Goal: Task Accomplishment & Management: Complete application form

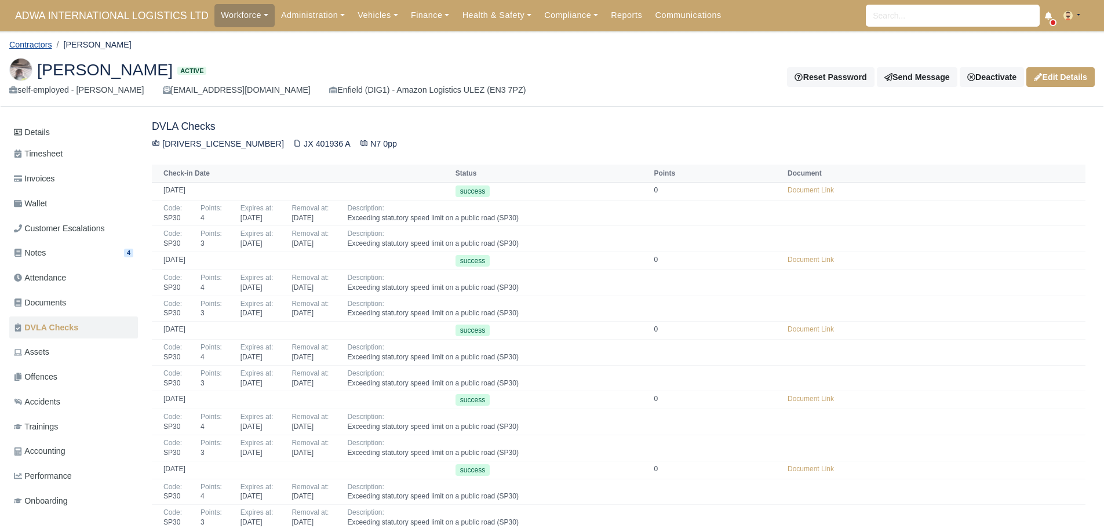
click at [44, 43] on link "Contractors" at bounding box center [30, 44] width 43 height 9
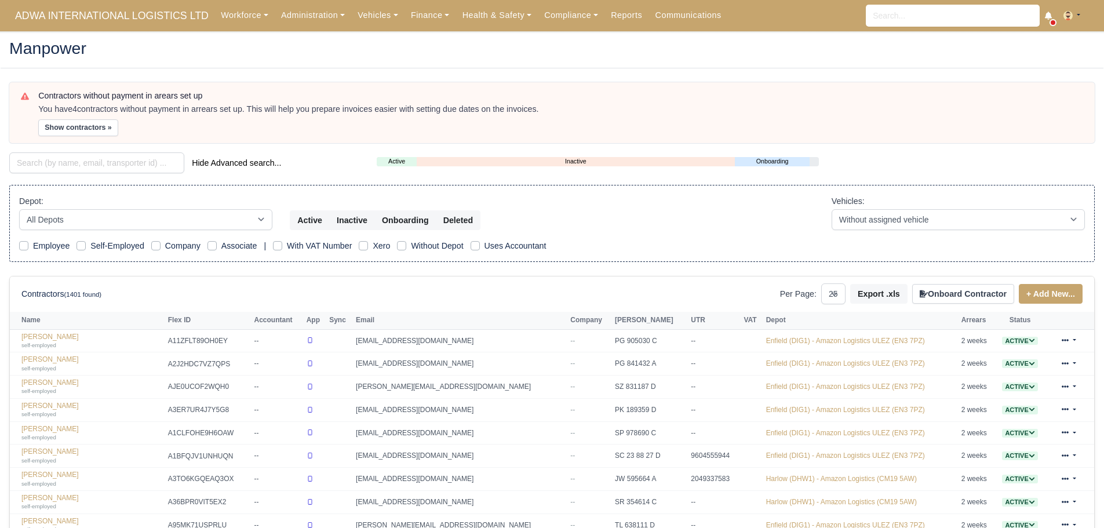
select select "25"
click at [435, 19] on link "Finance" at bounding box center [431, 15] width 52 height 23
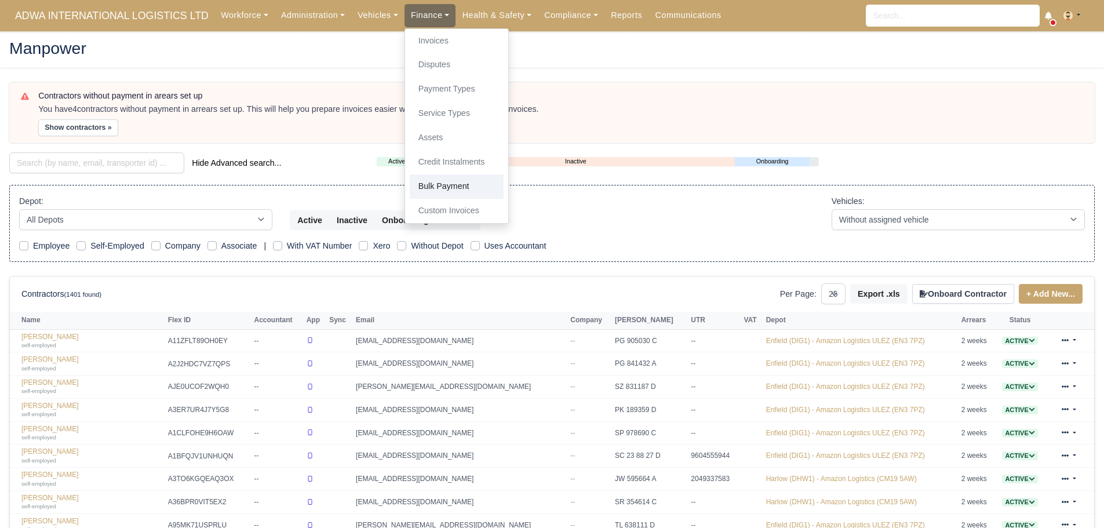
click at [442, 187] on link "Bulk Payment" at bounding box center [457, 187] width 94 height 24
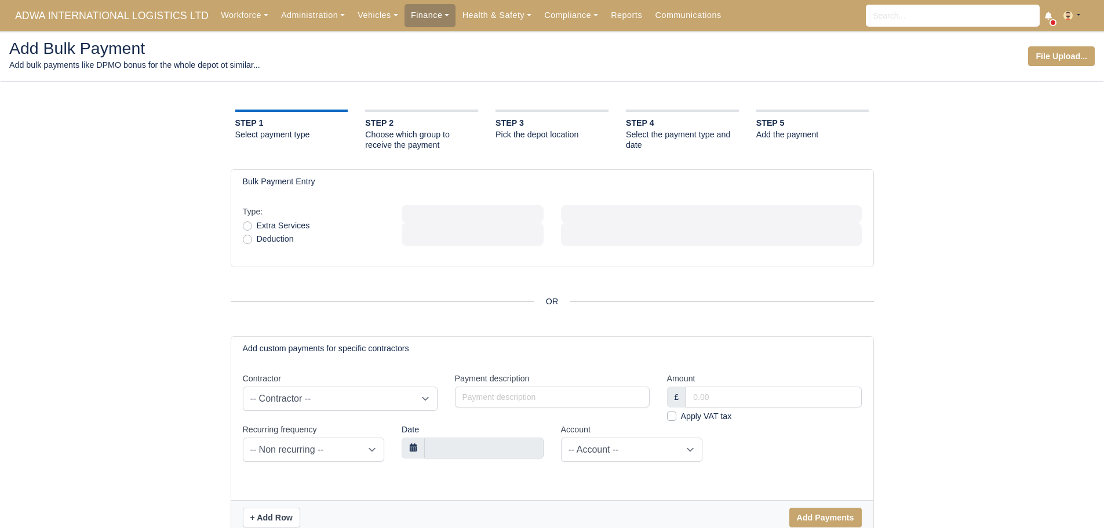
click at [257, 223] on label "Extra Services" at bounding box center [283, 225] width 53 height 13
click at [246, 223] on input "Extra Services" at bounding box center [247, 223] width 9 height 9
radio input "true"
drag, startPoint x: 463, startPoint y: 260, endPoint x: 416, endPoint y: 241, distance: 51.2
click at [463, 260] on div "Type: Extra Services Deduction Group Within a depot Select specific users commi…" at bounding box center [552, 230] width 642 height 73
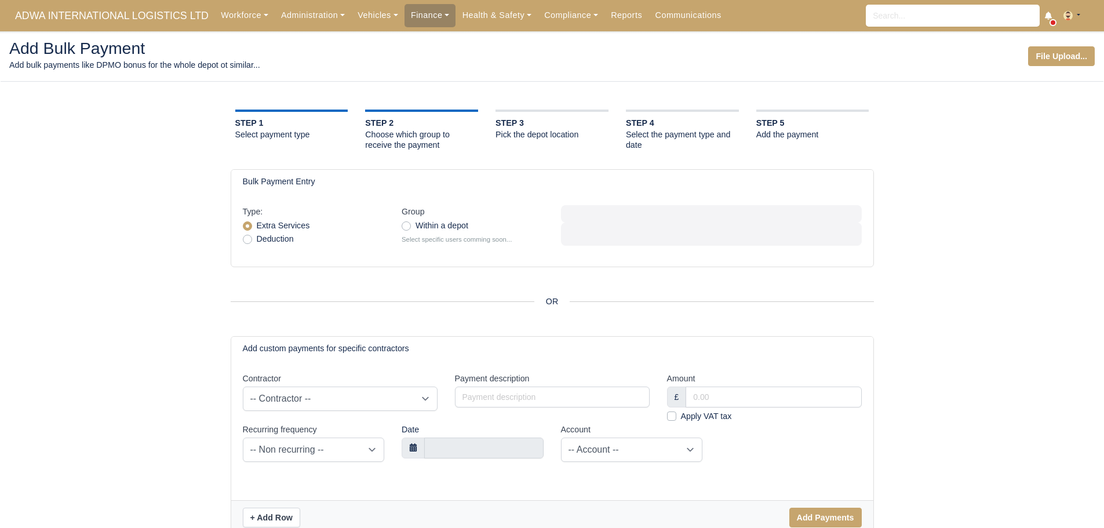
click at [416, 229] on label "Within a depot" at bounding box center [442, 225] width 53 height 13
click at [405, 228] on input "Within a depot" at bounding box center [406, 223] width 9 height 9
radio input "true"
select select
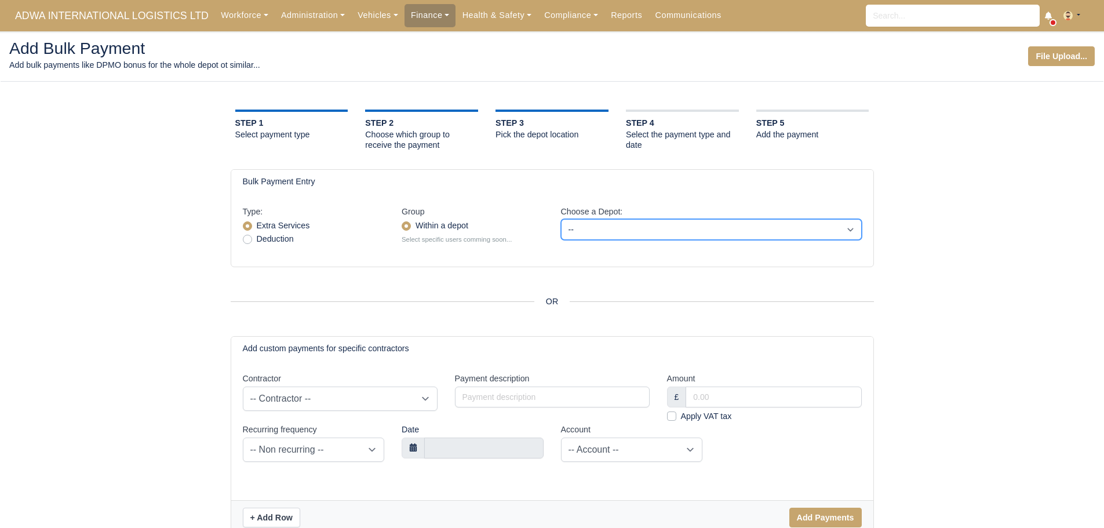
click at [598, 234] on select "-- Enfield (DIG1) - Amazon Logistics ULEZ (EN3 7PZ) Harlow (DHW1) - Amazon Logi…" at bounding box center [711, 229] width 301 height 21
drag, startPoint x: 437, startPoint y: 254, endPoint x: 424, endPoint y: 242, distance: 17.6
click at [437, 253] on div "Group Within a depot Select specific users comming soon..." at bounding box center [472, 230] width 159 height 50
click at [416, 228] on label "Within a depot" at bounding box center [442, 225] width 53 height 13
click at [409, 228] on input "Within a depot" at bounding box center [406, 223] width 9 height 9
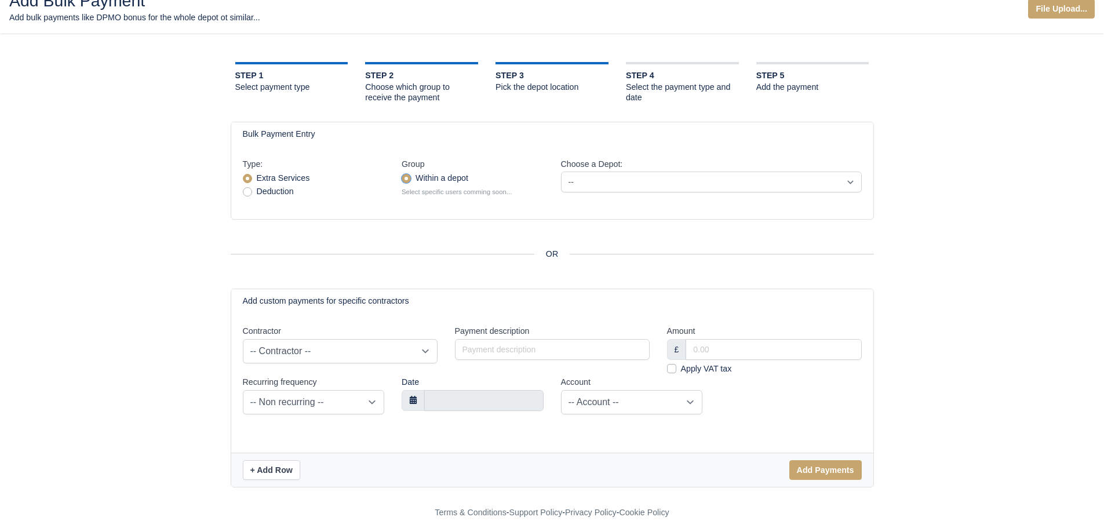
scroll to position [59, 0]
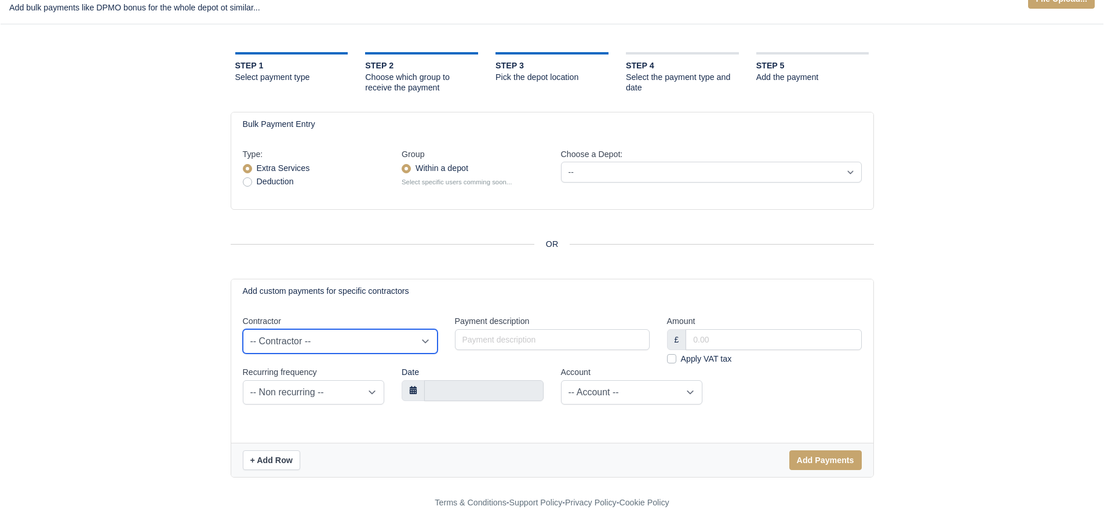
click at [372, 339] on select "-- Contractor -- A-Jay Griffith Abbas Rehman Abdikadir Osman Abdikafi Sharif Ad…" at bounding box center [340, 341] width 195 height 24
select select "2064"
click at [243, 329] on select "-- Contractor -- A-Jay Griffith Abbas Rehman Abdikadir Osman Abdikafi Sharif Ad…" at bounding box center [340, 341] width 195 height 24
select select
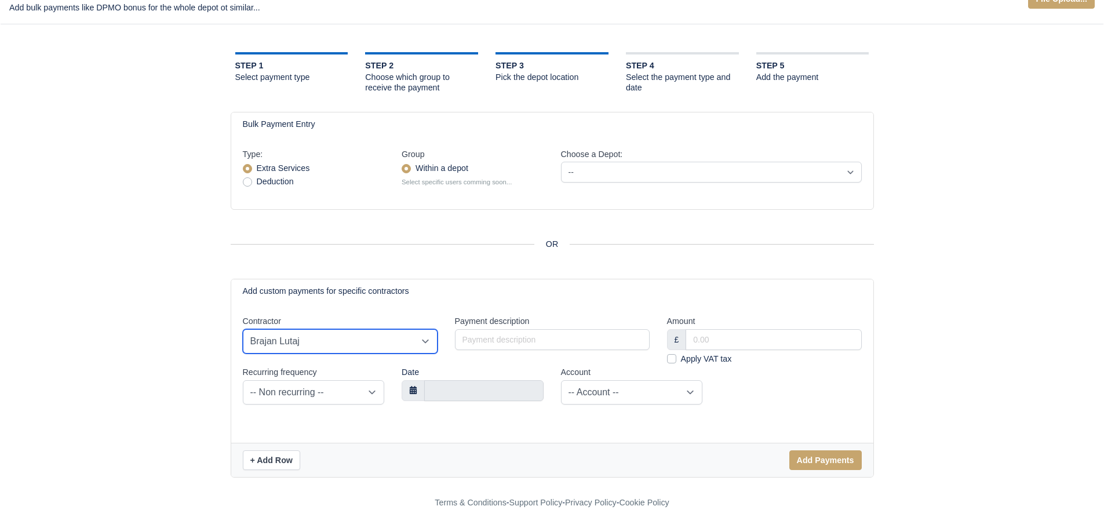
click at [376, 338] on select "-- Contractor -- A-Jay Griffith Abbas Rehman Abdikadir Osman Abdikafi Sharif Ad…" at bounding box center [340, 341] width 195 height 24
select select "2076"
click at [243, 329] on select "-- Contractor -- A-Jay Griffith Abbas Rehman Abdikadir Osman Abdikafi Sharif Ad…" at bounding box center [340, 341] width 195 height 24
select select
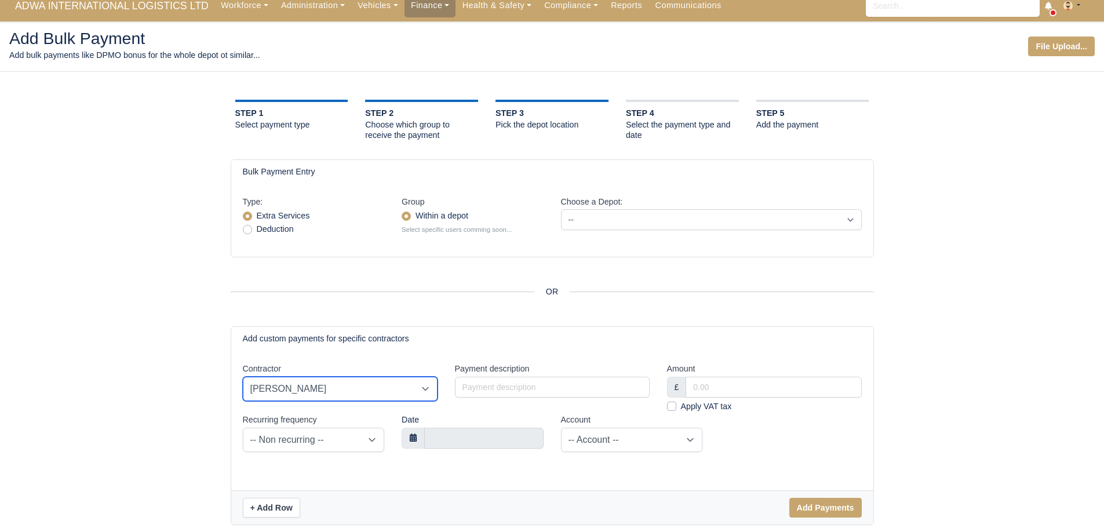
scroll to position [0, 0]
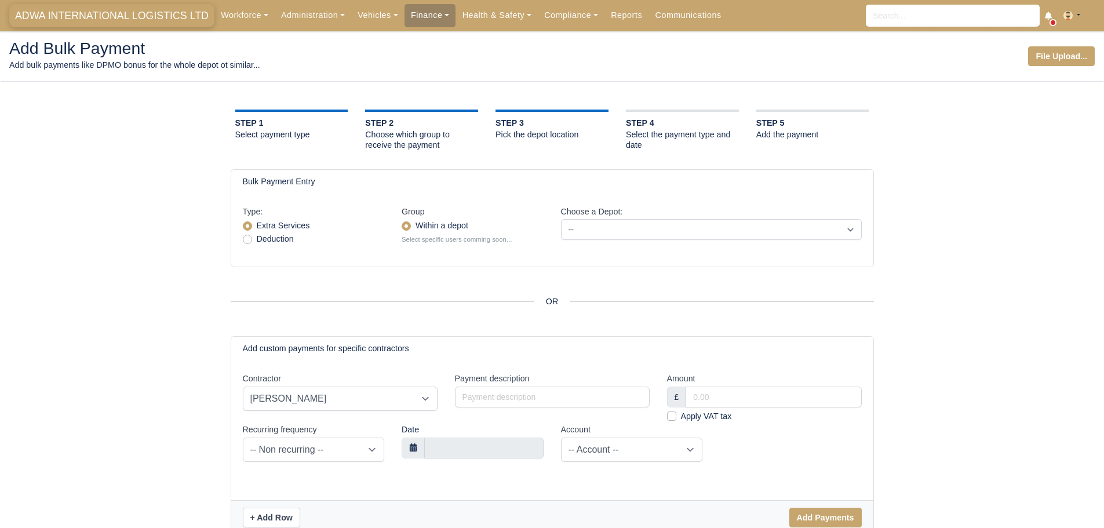
click at [97, 15] on span "ADWA INTERNATIONAL LOGISTICS LTD" at bounding box center [111, 15] width 205 height 23
click at [75, 20] on span "ADWA INTERNATIONAL LOGISTICS LTD" at bounding box center [111, 15] width 205 height 23
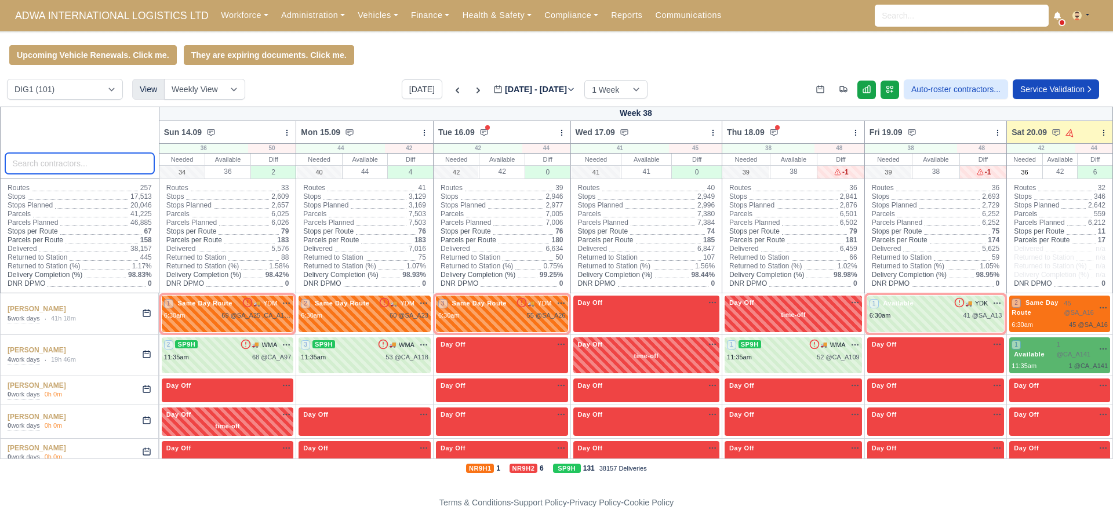
click at [62, 169] on input "search" at bounding box center [79, 163] width 149 height 21
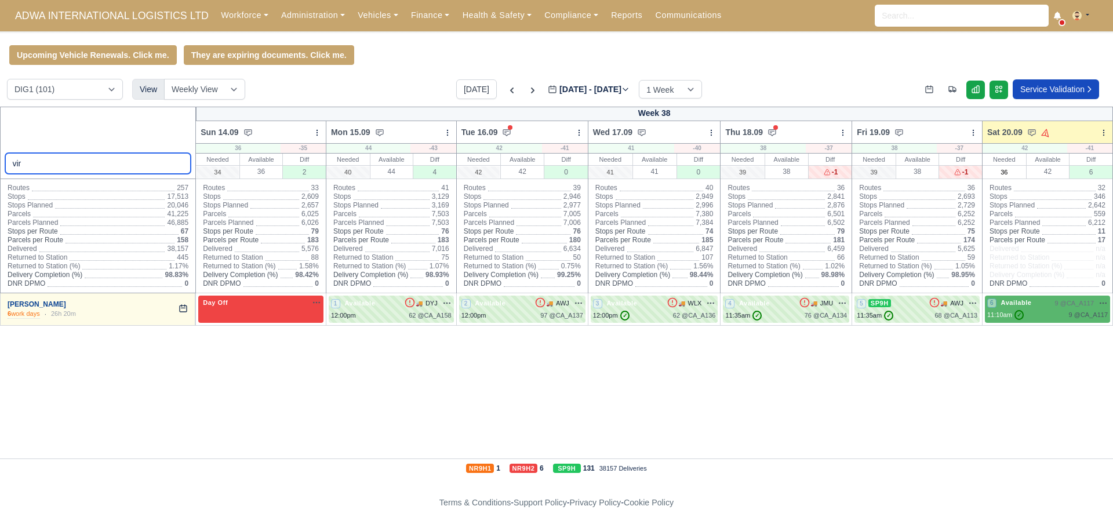
type input "vir"
click at [22, 306] on link "Virinder Bhullar" at bounding box center [37, 304] width 59 height 8
drag, startPoint x: 46, startPoint y: 165, endPoint x: 38, endPoint y: 164, distance: 8.1
click at [38, 164] on input "vir" at bounding box center [98, 163] width 186 height 21
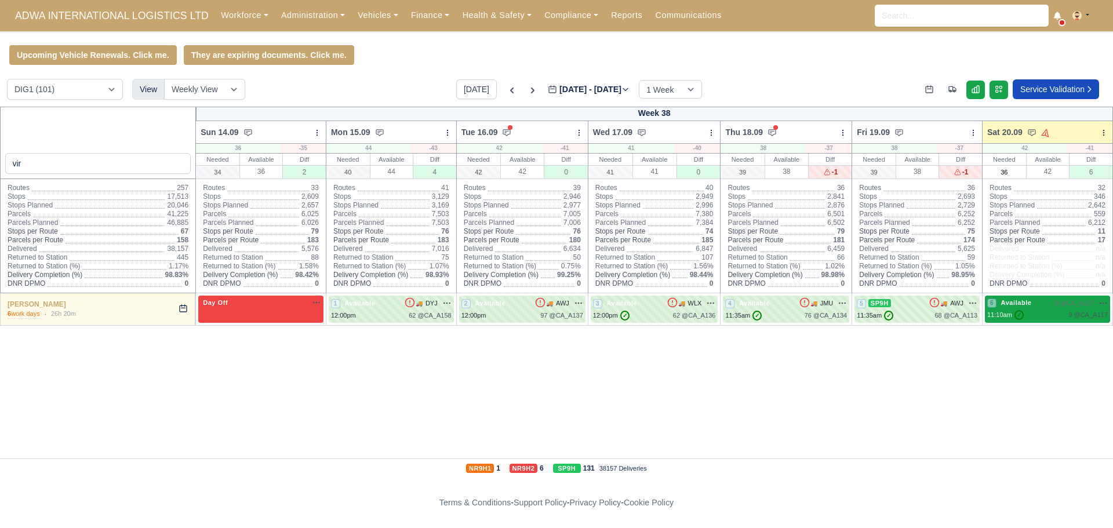
click at [1051, 310] on div "6 Available 9 @ CA_A117" at bounding box center [1047, 309] width 121 height 22
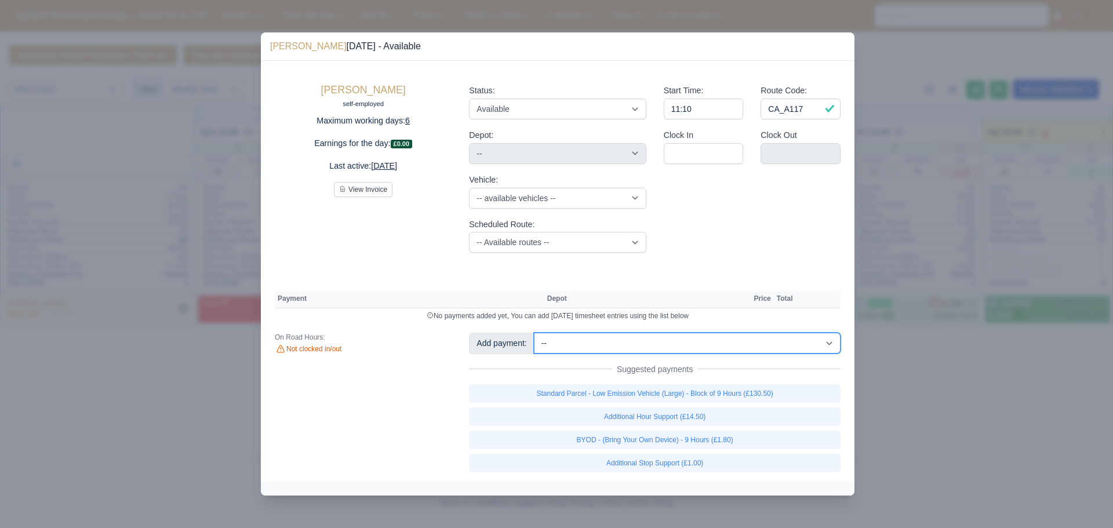
click at [597, 344] on select "-- Additional Hour Support (£14.50) Additional Stop Support (£1.00) Additional …" at bounding box center [687, 343] width 307 height 21
select select "81"
click at [534, 333] on select "-- Additional Hour Support (£14.50) Additional Stop Support (£1.00) Additional …" at bounding box center [687, 343] width 307 height 21
select select "1"
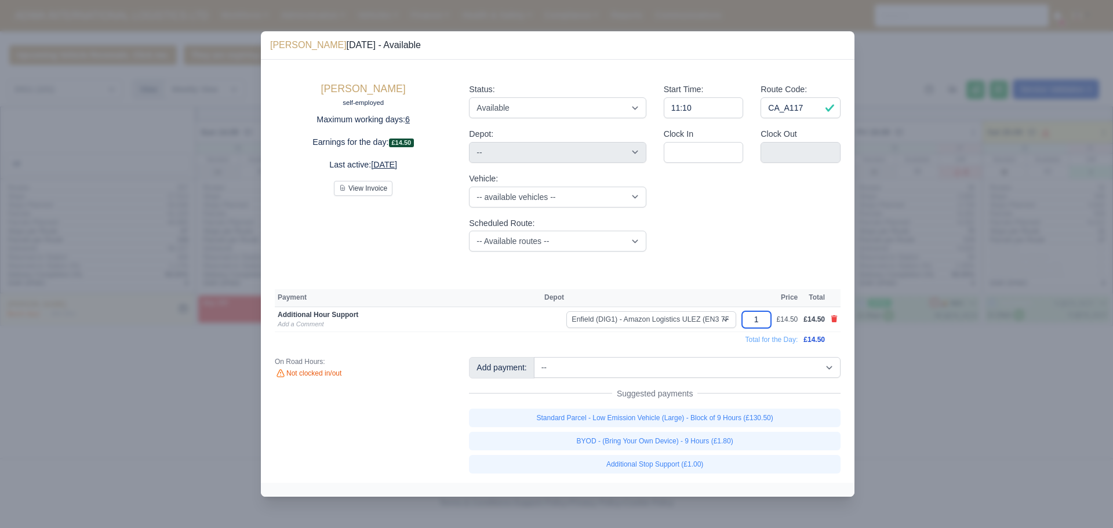
click at [760, 318] on input "1" at bounding box center [756, 319] width 29 height 17
type input "1.5"
click at [317, 326] on link "Add a Comment" at bounding box center [301, 324] width 46 height 7
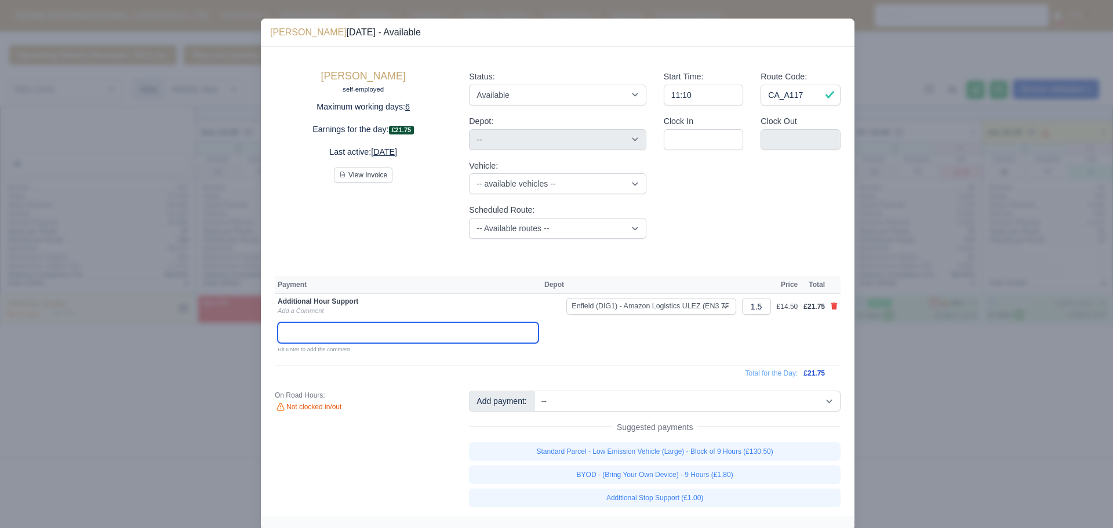
click at [324, 333] on input "text" at bounding box center [408, 332] width 261 height 21
click at [329, 329] on input "Ride Along meeting" at bounding box center [408, 332] width 261 height 21
drag, startPoint x: 363, startPoint y: 335, endPoint x: 170, endPoint y: 335, distance: 193.1
click at [170, 335] on div "​ Virinder Bhullar Sep 20, 2025 - Available Virinder Bhullar self-employed Maxi…" at bounding box center [556, 274] width 1113 height 549
type input "Ride Along Meeting"
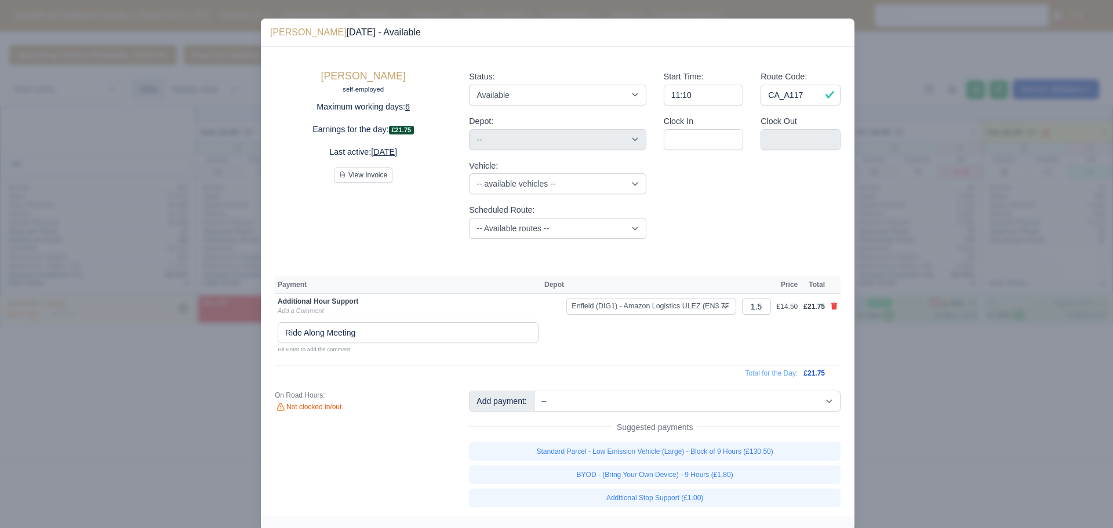
click at [632, 355] on table "Payment Depot Price Total Additional Hour Support Add a Comment Enfield (DIG1) …" at bounding box center [558, 329] width 566 height 106
click at [991, 369] on div at bounding box center [556, 264] width 1113 height 528
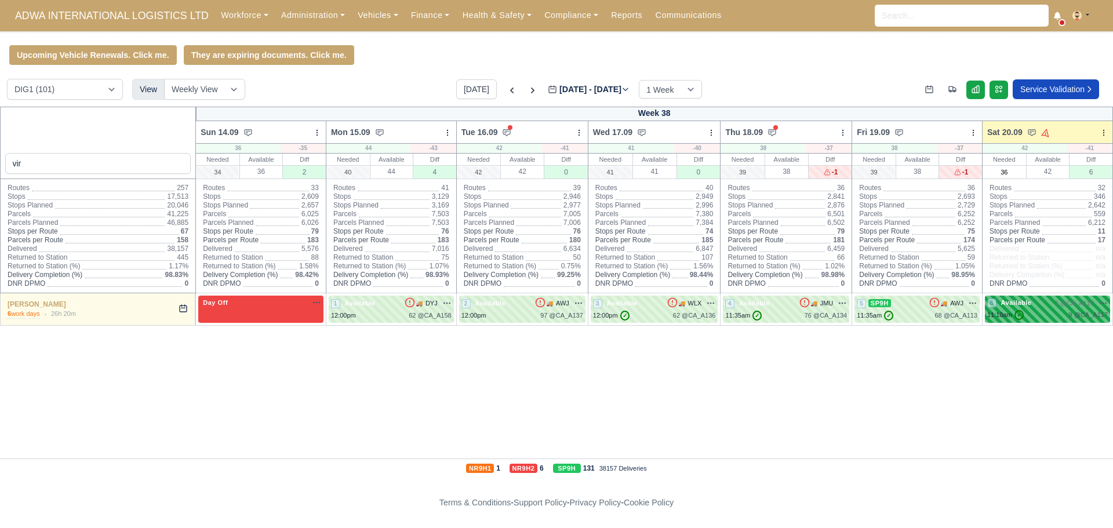
click at [1051, 318] on div "11:10am ✓ 9 @ CA_A117" at bounding box center [1047, 315] width 121 height 10
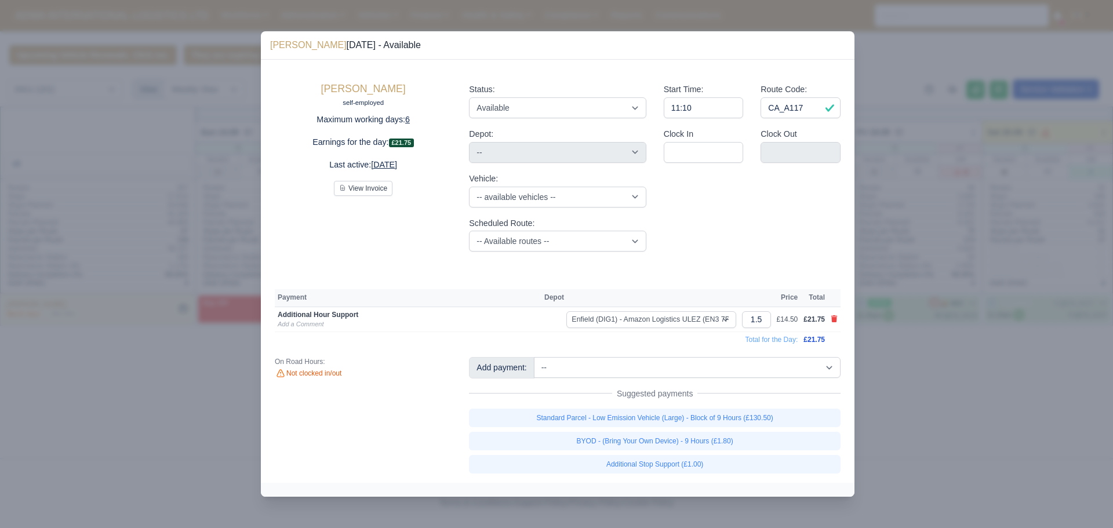
click at [896, 89] on div at bounding box center [556, 264] width 1113 height 528
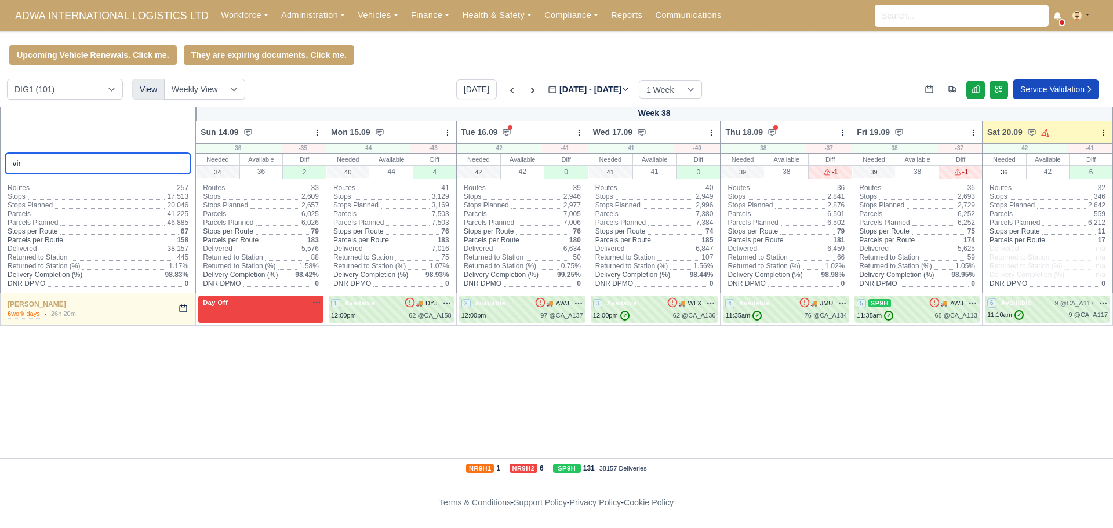
drag, startPoint x: 59, startPoint y: 164, endPoint x: 0, endPoint y: 163, distance: 59.1
click at [0, 163] on div "vir" at bounding box center [98, 143] width 197 height 72
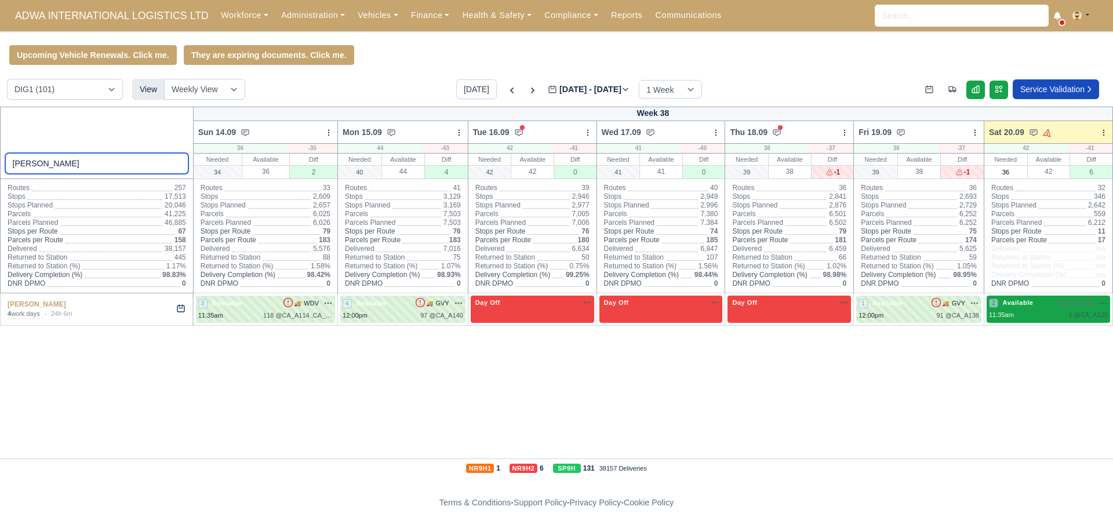
type input "kay"
click at [1032, 317] on div "11:35am 1 @ CA_A125" at bounding box center [1048, 315] width 119 height 10
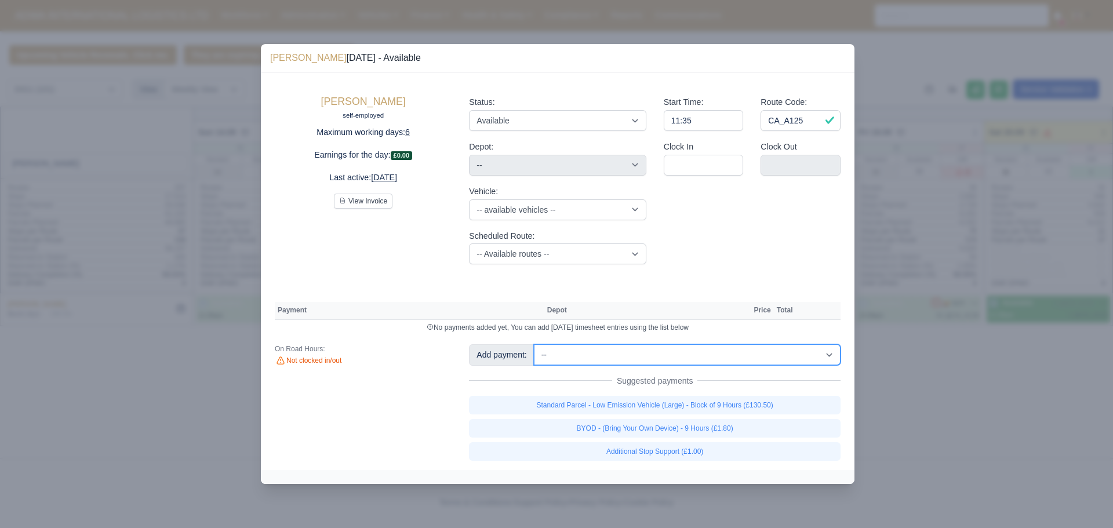
click at [603, 359] on select "-- Additional Hour Support (£14.50) Additional Stop Support (£1.00) Additional …" at bounding box center [687, 354] width 307 height 21
select select "81"
click at [534, 344] on select "-- Additional Hour Support (£14.50) Additional Stop Support (£1.00) Additional …" at bounding box center [687, 354] width 307 height 21
select select "1"
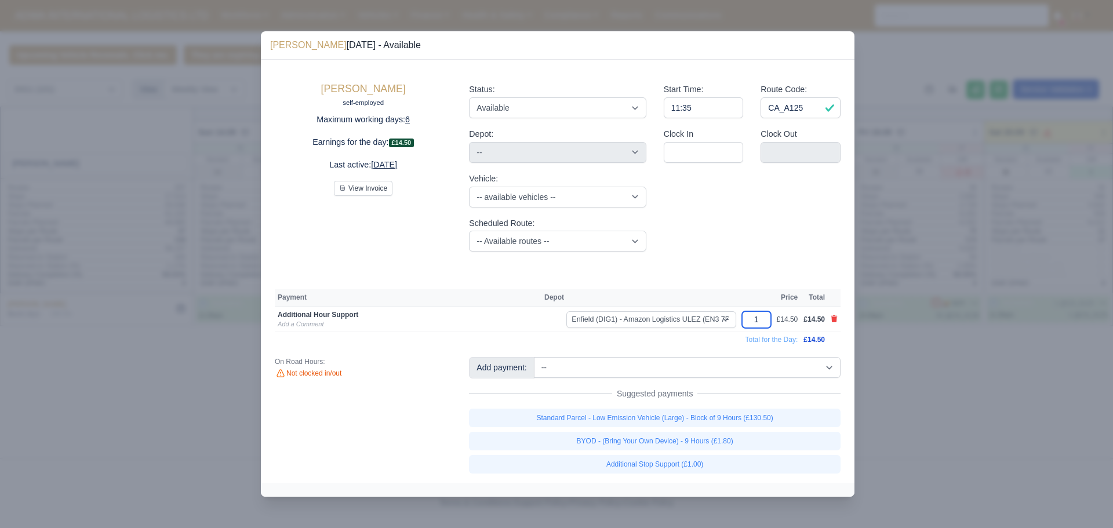
drag, startPoint x: 762, startPoint y: 320, endPoint x: 746, endPoint y: 317, distance: 16.6
click at [746, 317] on input "1" at bounding box center [756, 319] width 29 height 17
type input "1.5"
click at [306, 327] on link "Add a Comment" at bounding box center [301, 324] width 46 height 7
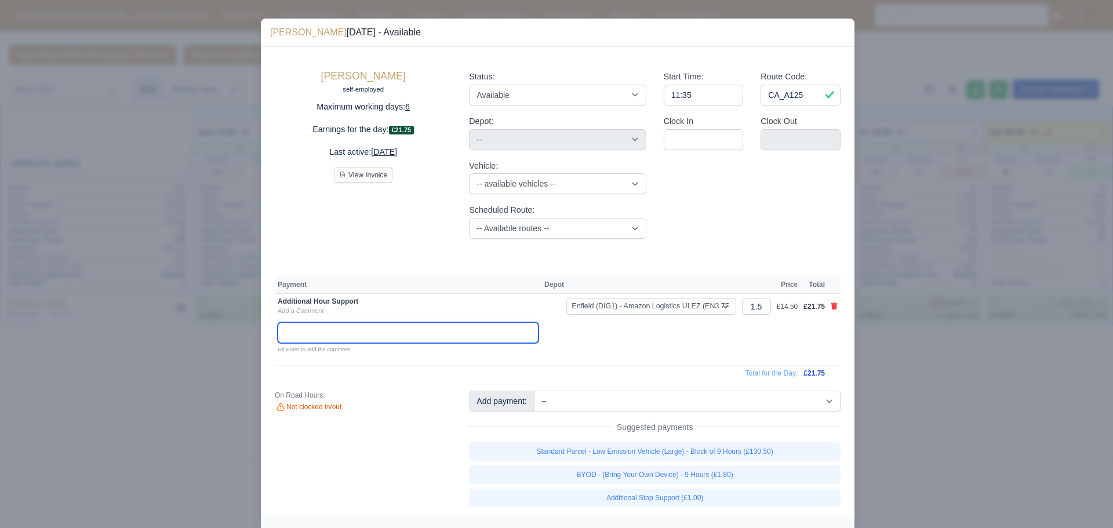
paste input "Ride Along Meeting"
type input "Ride Along Meeting"
click at [353, 477] on div "On Road Hours: Not clocked in/out" at bounding box center [363, 449] width 194 height 116
click at [335, 486] on div "On Road Hours: Not clocked in/out" at bounding box center [363, 449] width 194 height 116
click at [154, 448] on div at bounding box center [556, 264] width 1113 height 528
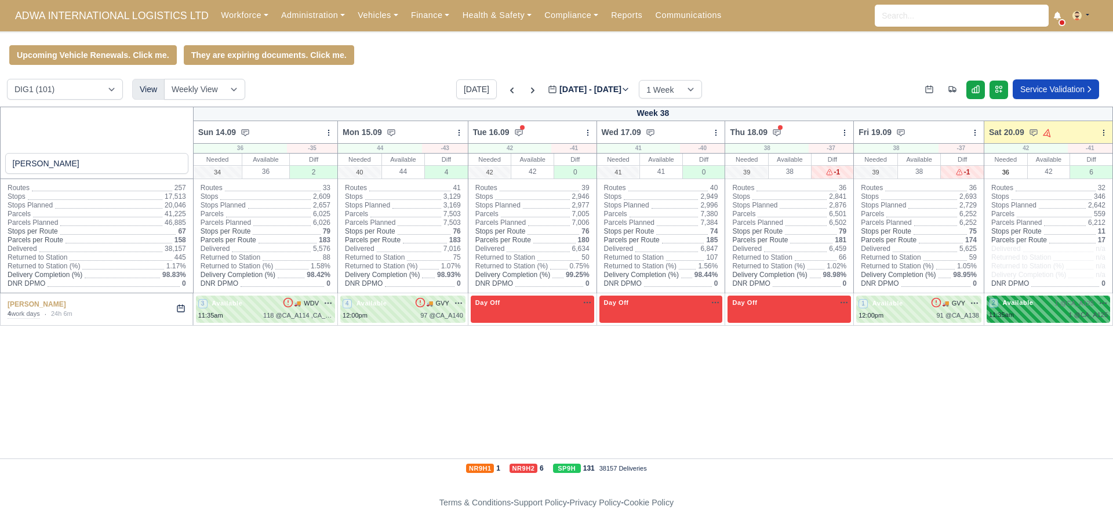
click at [1022, 320] on div "11:35am 1 @ CA_A125" at bounding box center [1048, 315] width 119 height 10
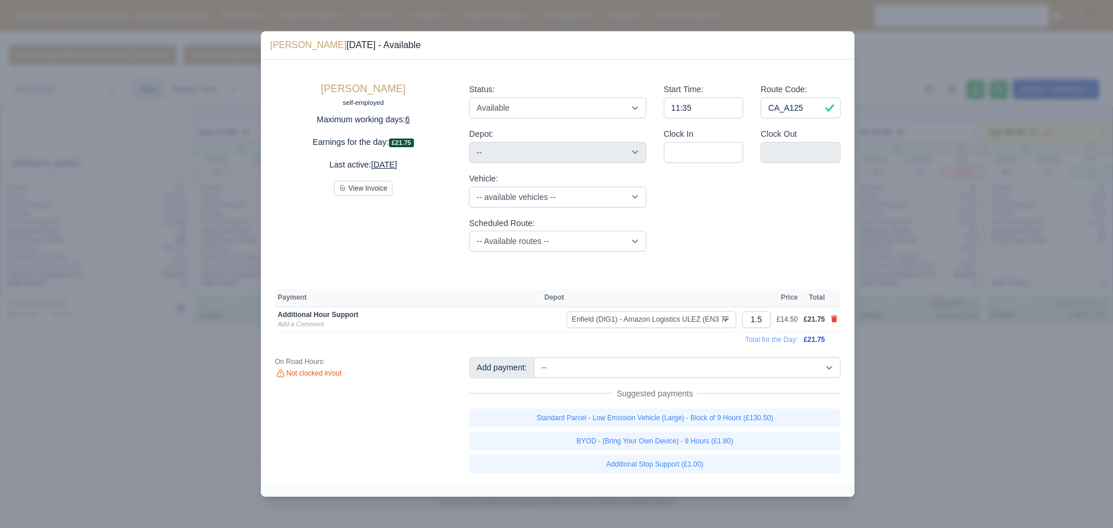
click at [168, 409] on div at bounding box center [556, 264] width 1113 height 528
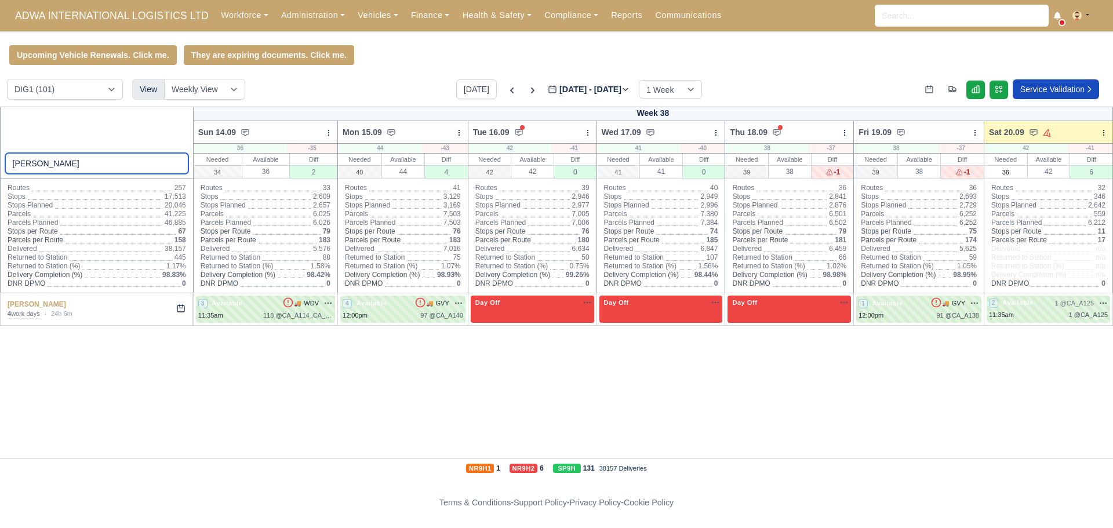
drag, startPoint x: 38, startPoint y: 168, endPoint x: 0, endPoint y: 165, distance: 38.4
click at [0, 165] on div "kay" at bounding box center [97, 143] width 194 height 72
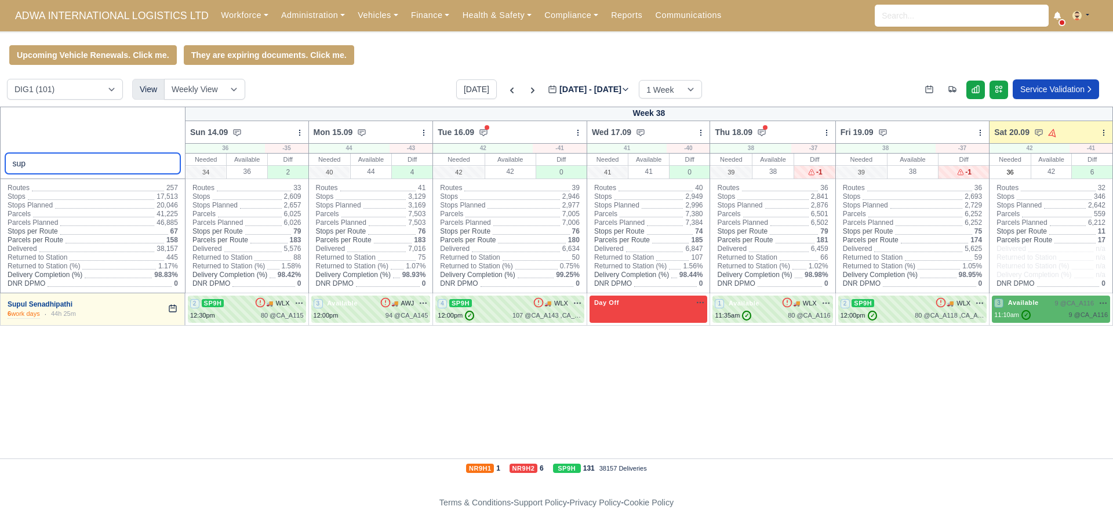
type input "sup"
click at [46, 308] on link "Supul Senadhipathi" at bounding box center [40, 304] width 65 height 8
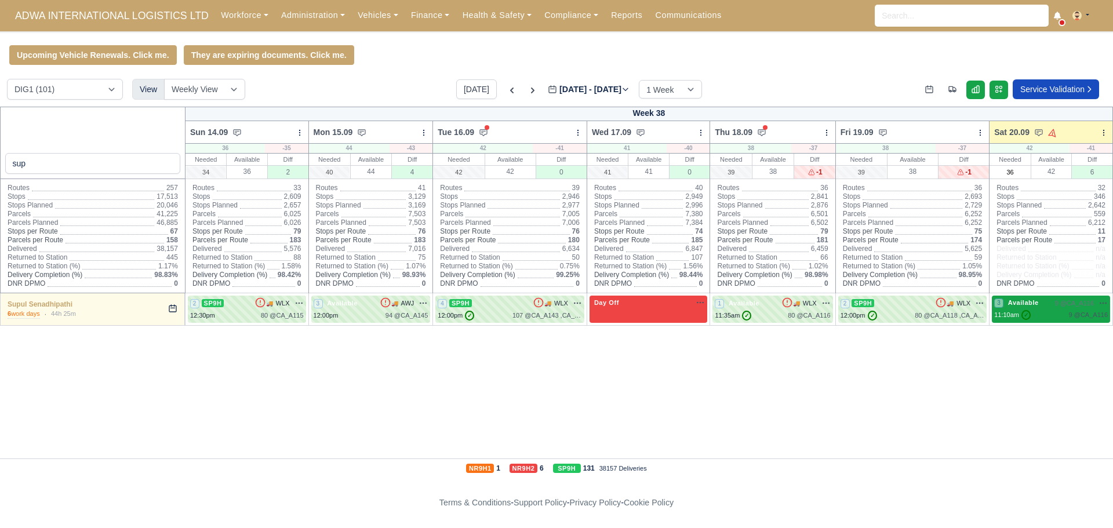
click at [1046, 308] on div "3 Available 9 @ CA_A116" at bounding box center [1051, 303] width 114 height 10
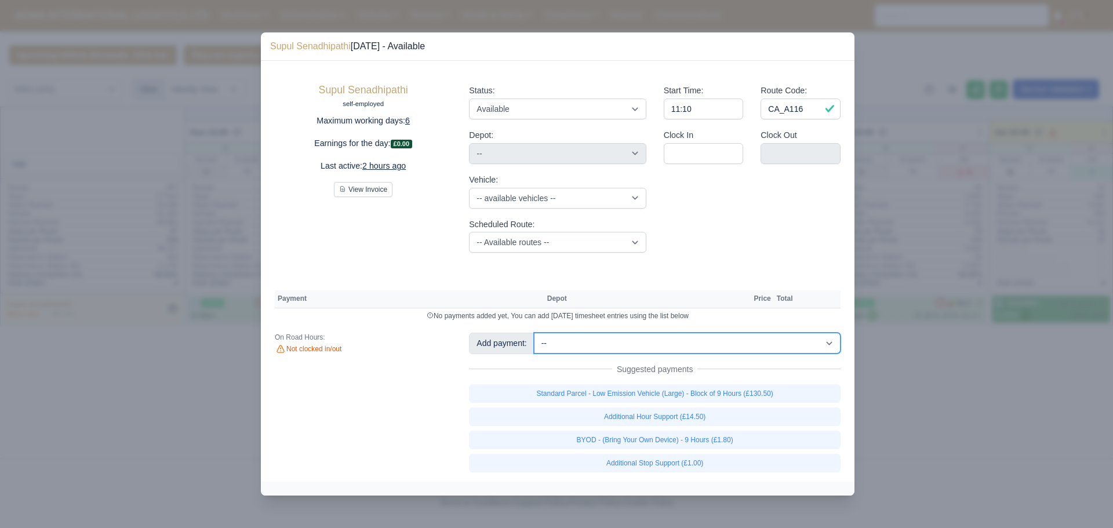
click at [575, 338] on select "-- Additional Hour Support (£14.50) Additional Stop Support (£1.00) Additional …" at bounding box center [687, 343] width 307 height 21
select select "81"
click at [534, 333] on select "-- Additional Hour Support (£14.50) Additional Stop Support (£1.00) Additional …" at bounding box center [687, 343] width 307 height 21
select select "1"
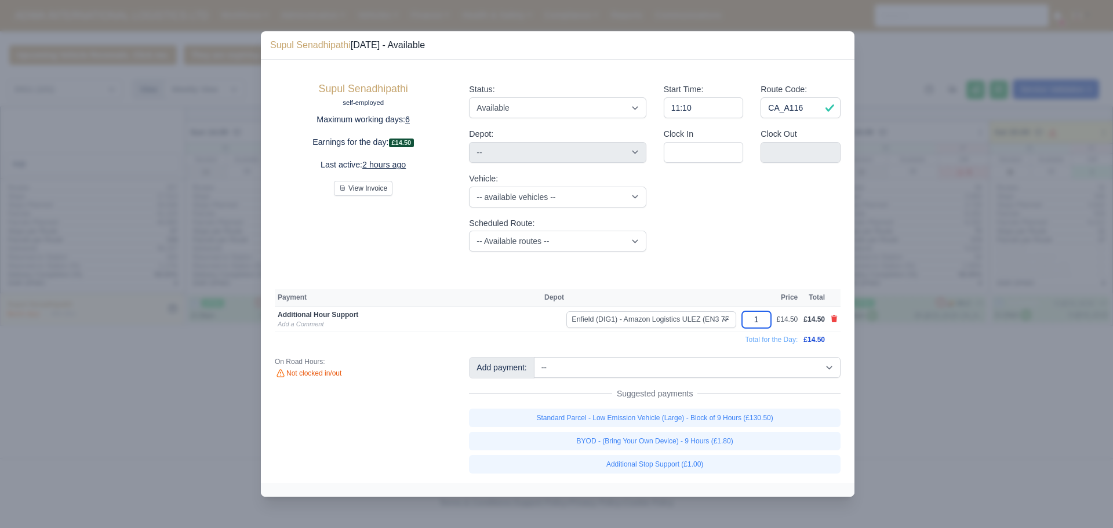
drag, startPoint x: 762, startPoint y: 319, endPoint x: 744, endPoint y: 317, distance: 17.6
click at [744, 317] on input "1" at bounding box center [756, 319] width 29 height 17
type input "1.5"
click at [311, 326] on link "Add a Comment" at bounding box center [301, 324] width 46 height 7
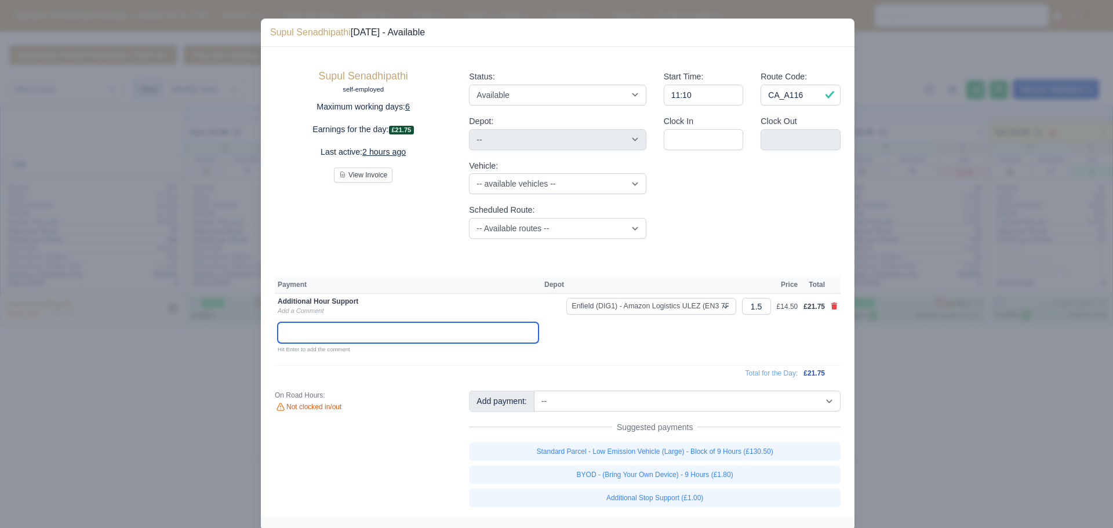
paste input "Ride Along Meeting"
type input "Ride Along Meeting"
click at [368, 468] on div "On Road Hours: Not clocked in/out" at bounding box center [363, 449] width 194 height 116
click at [186, 468] on div at bounding box center [556, 264] width 1113 height 528
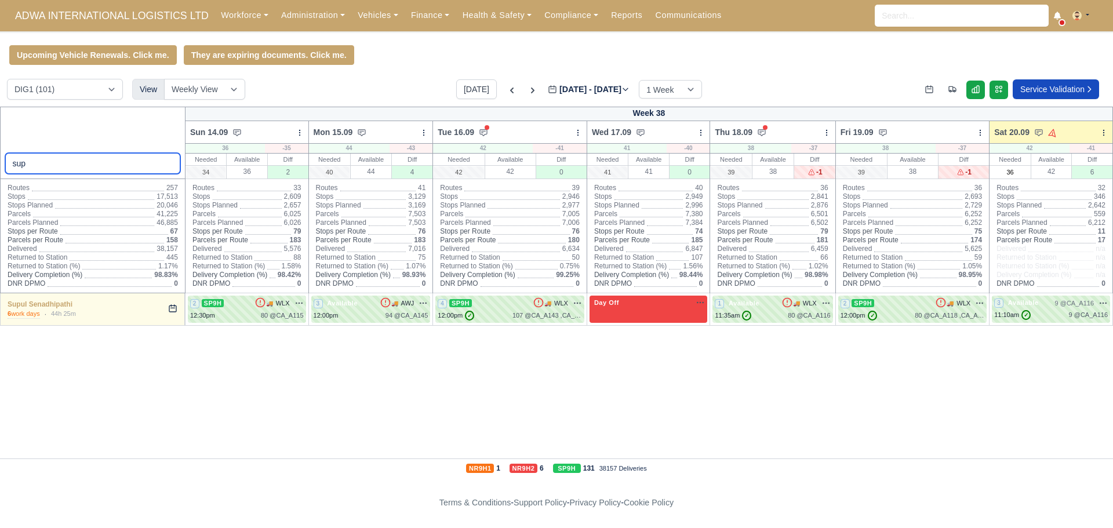
drag, startPoint x: 71, startPoint y: 163, endPoint x: 0, endPoint y: 166, distance: 71.4
click at [0, 166] on div "sup" at bounding box center [93, 143] width 186 height 72
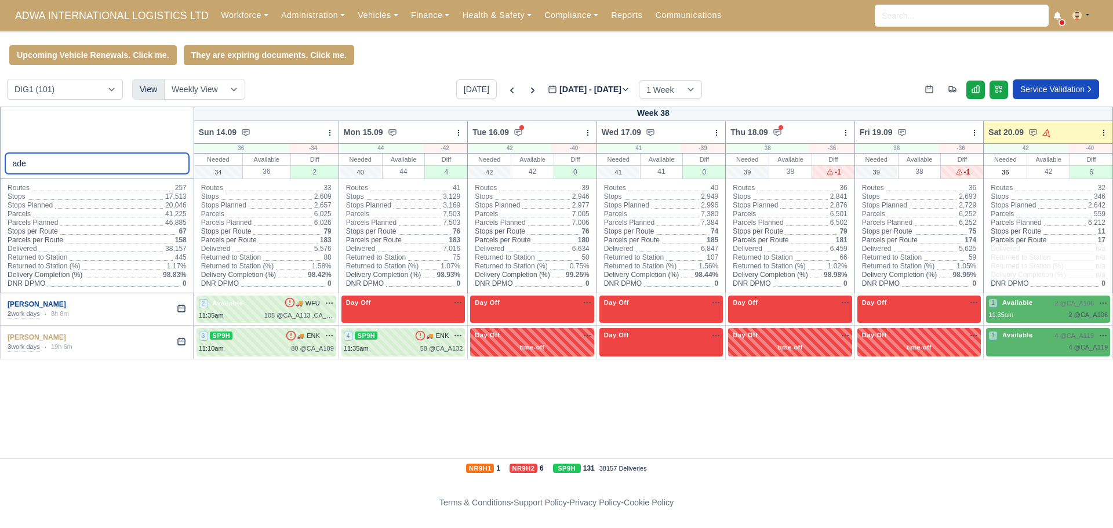
type input "ade"
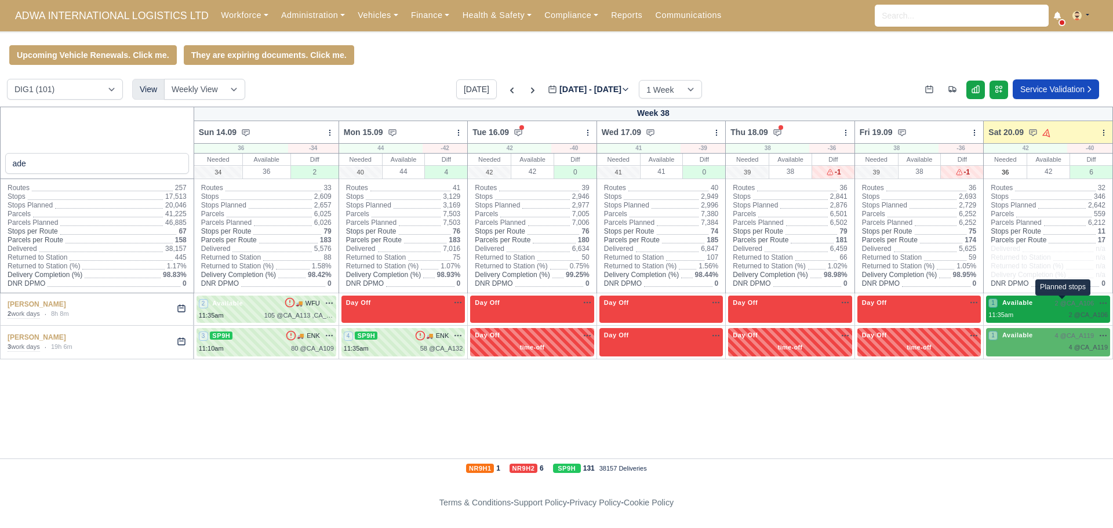
click at [1062, 305] on span "2 @" at bounding box center [1061, 303] width 12 height 7
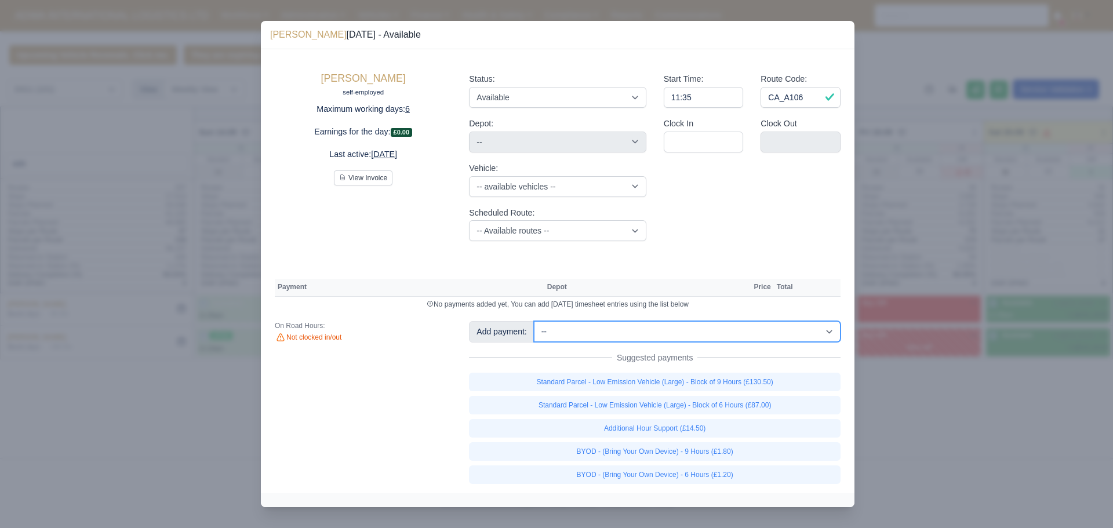
click at [570, 329] on select "-- Additional Hour Support (£14.50) Additional Stop Support (£1.00) Additional …" at bounding box center [687, 331] width 307 height 21
select select "81"
click at [534, 321] on select "-- Additional Hour Support (£14.50) Additional Stop Support (£1.00) Additional …" at bounding box center [687, 331] width 307 height 21
select select "1"
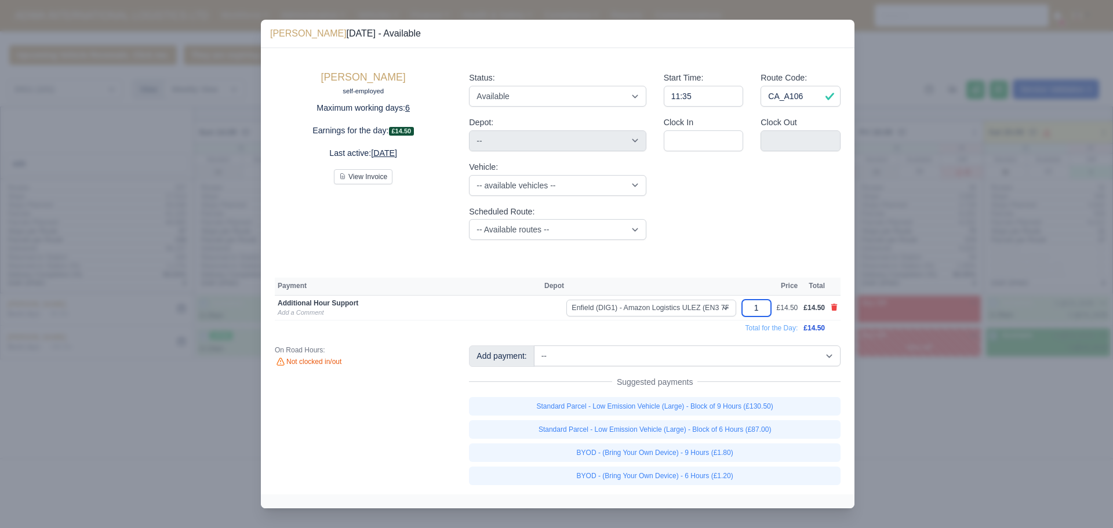
drag, startPoint x: 767, startPoint y: 307, endPoint x: 745, endPoint y: 303, distance: 22.5
click at [745, 303] on input "1" at bounding box center [756, 308] width 29 height 17
type input "1.5"
click at [303, 311] on link "Add a Comment" at bounding box center [301, 312] width 46 height 7
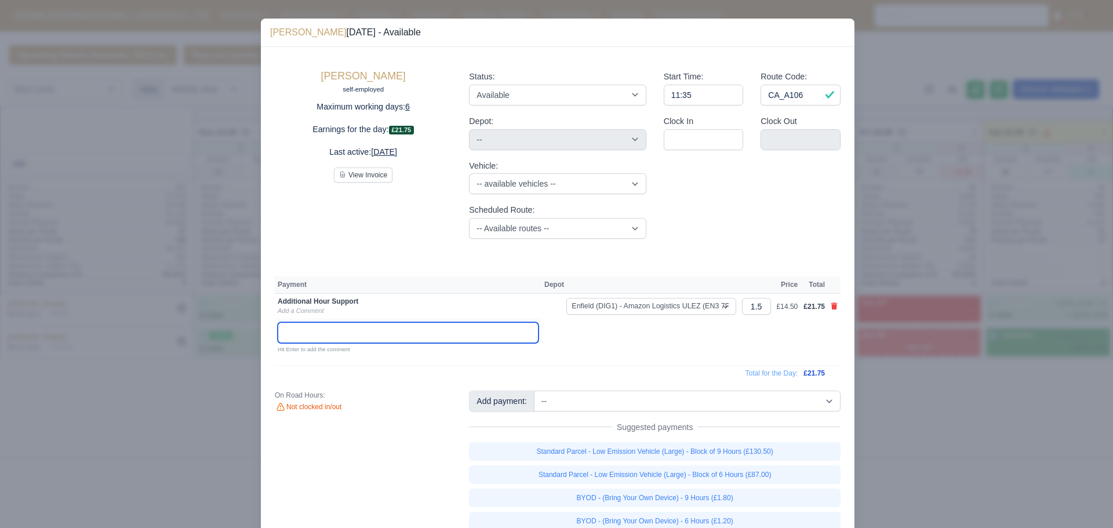
paste input "Ride Along Meeting"
type input "Ride Along Meeting"
click at [344, 472] on div "On Road Hours: Not clocked in/out" at bounding box center [363, 460] width 194 height 139
click at [219, 446] on div at bounding box center [556, 264] width 1113 height 528
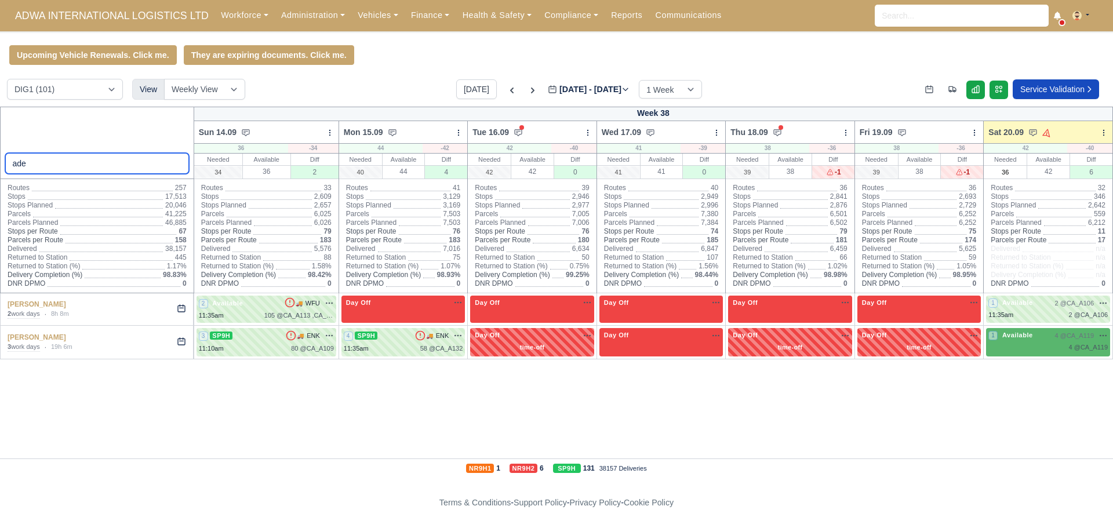
drag, startPoint x: 93, startPoint y: 163, endPoint x: 0, endPoint y: 170, distance: 93.6
click at [0, 170] on div "ade" at bounding box center [97, 143] width 194 height 72
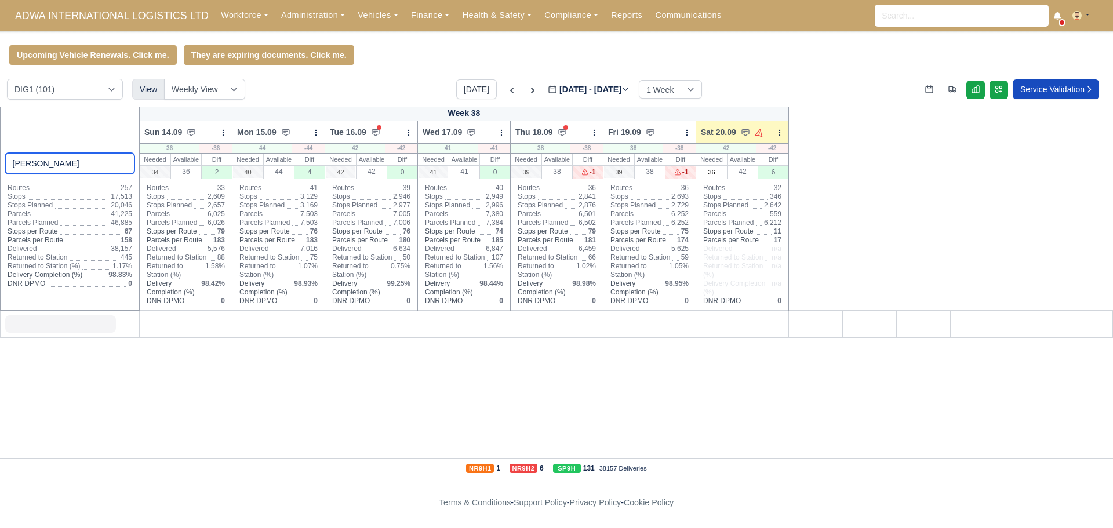
type input "angelo"
click at [54, 90] on select "DIG1 (101) DHW1 (54)" at bounding box center [65, 89] width 116 height 21
select select "2"
click at [7, 81] on select "DIG1 (101) DHW1 (54)" at bounding box center [65, 89] width 116 height 21
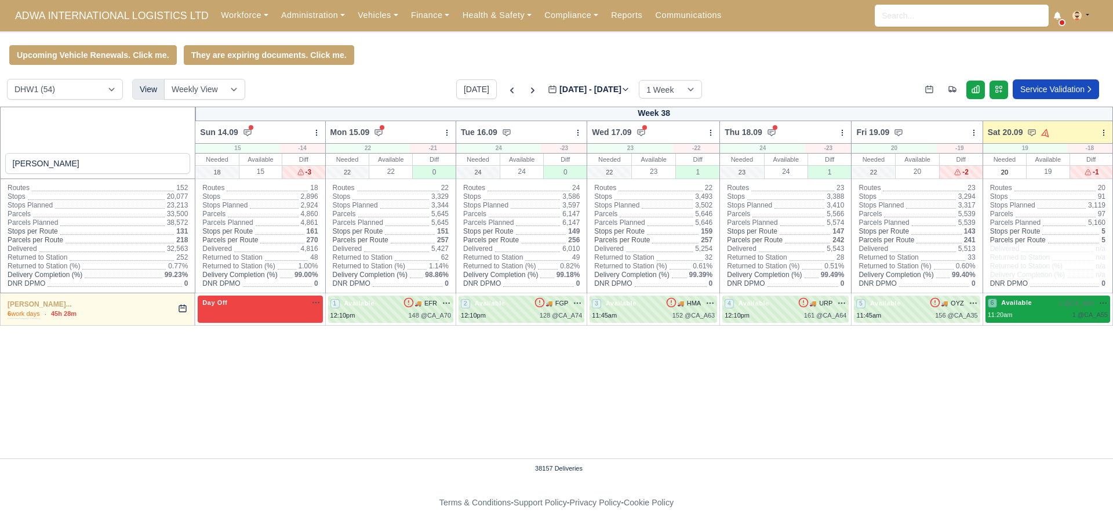
click at [1010, 311] on div "11:20am 1 @ CA_A55" at bounding box center [1048, 315] width 120 height 10
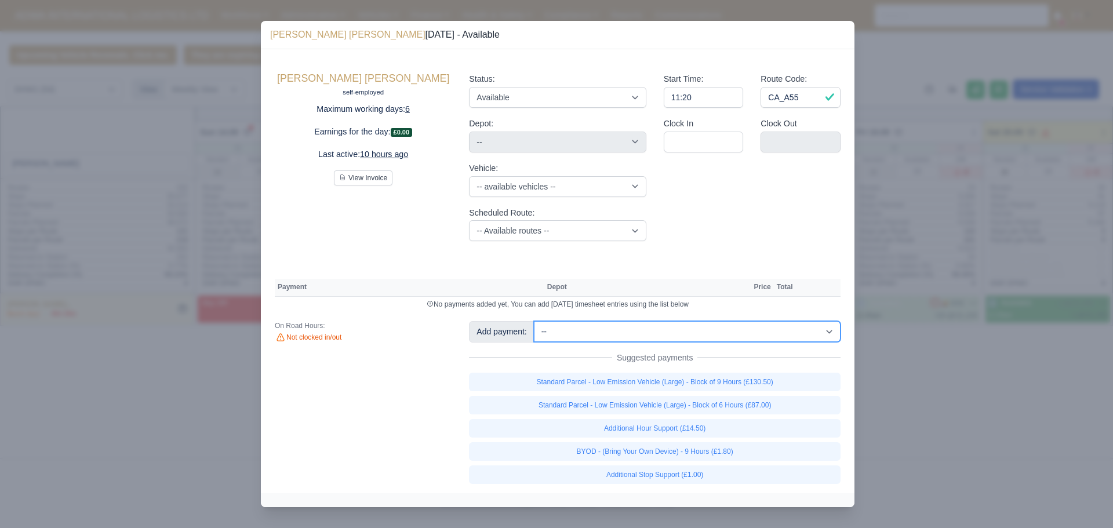
click at [655, 332] on select "-- Additional Hour Support (£14.50) Additional Stop Support (£1.00) Additional …" at bounding box center [687, 331] width 307 height 21
select select "81"
click at [534, 321] on select "-- Additional Hour Support (£14.50) Additional Stop Support (£1.00) Additional …" at bounding box center [687, 331] width 307 height 21
select select "2"
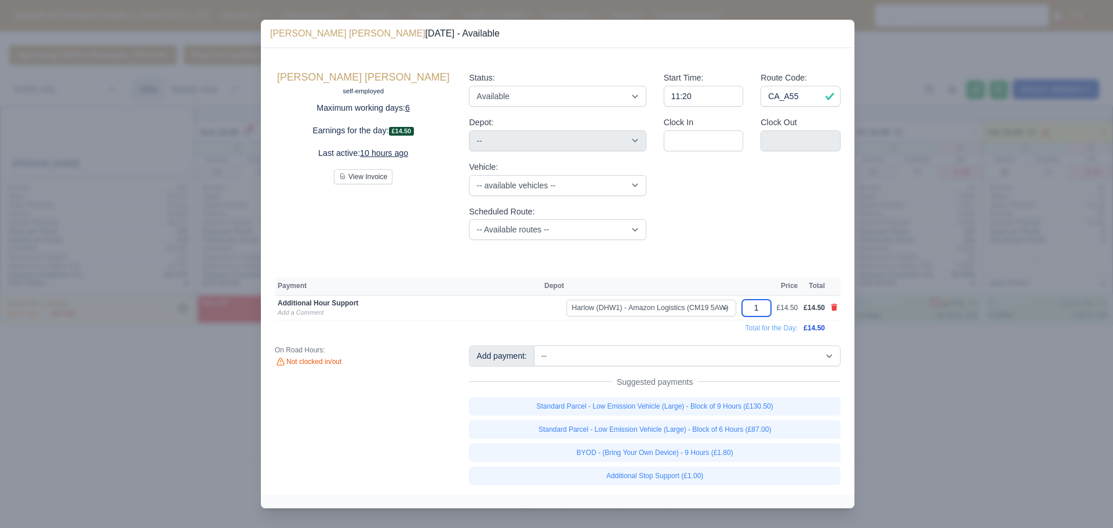
drag, startPoint x: 765, startPoint y: 308, endPoint x: 750, endPoint y: 306, distance: 14.8
click at [750, 306] on input "1" at bounding box center [756, 308] width 29 height 17
type input "1.5"
click at [366, 420] on div "On Road Hours: Not clocked in/out" at bounding box center [363, 415] width 194 height 139
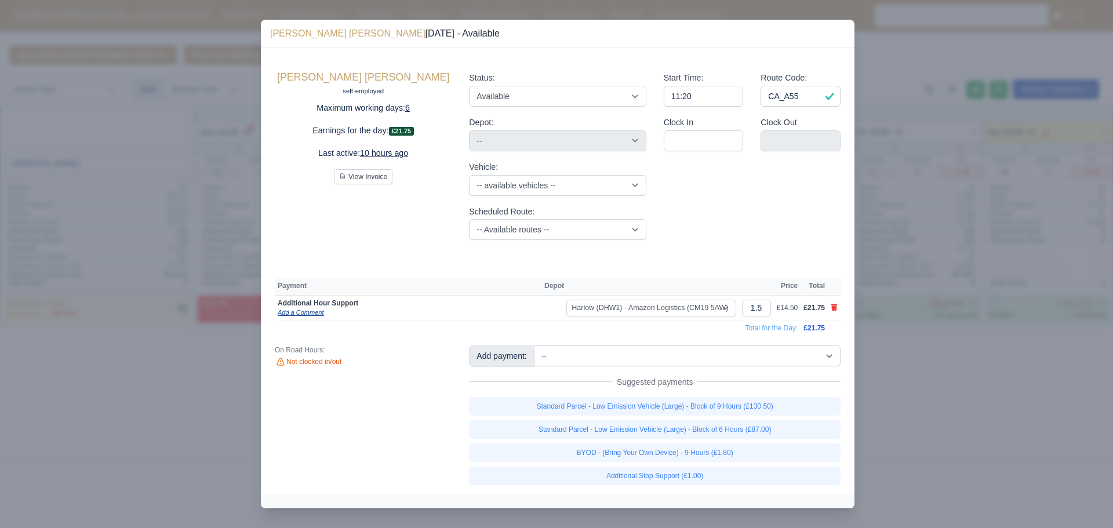
click at [288, 312] on link "Add a Comment" at bounding box center [301, 312] width 46 height 7
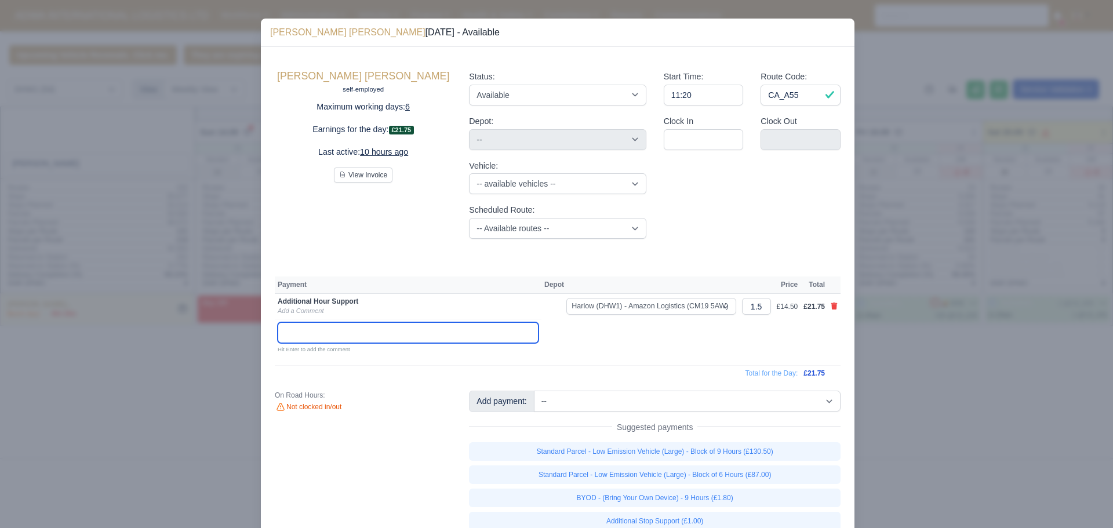
paste input "Ride Along Meeting"
type input "Ride Along Meeting"
click at [355, 451] on div "On Road Hours: Not clocked in/out" at bounding box center [363, 460] width 194 height 139
click at [357, 473] on div "On Road Hours: Not clocked in/out" at bounding box center [363, 460] width 194 height 139
click at [102, 456] on div at bounding box center [556, 264] width 1113 height 528
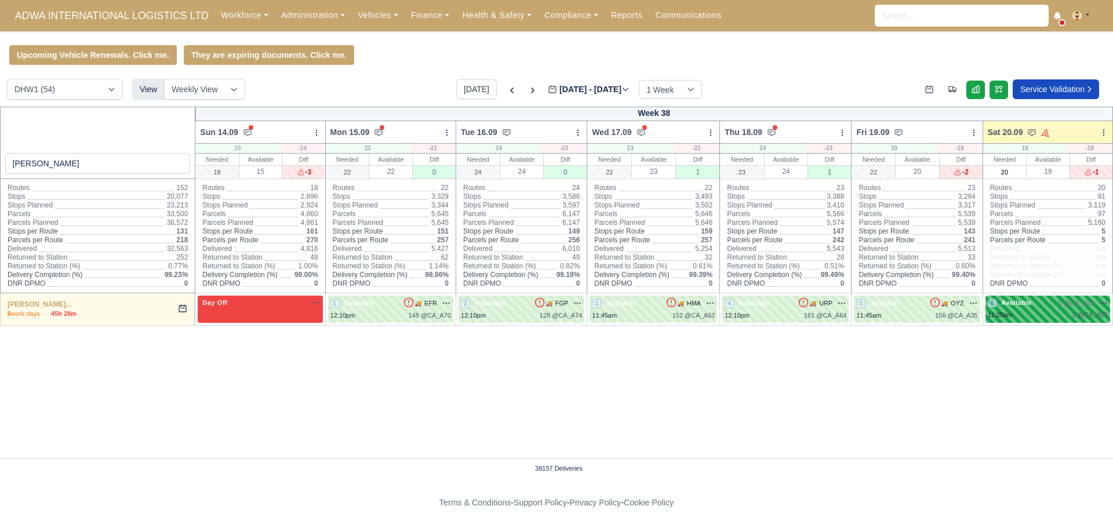
click at [1039, 311] on div "11:20am 1 @ CA_A55" at bounding box center [1048, 315] width 120 height 10
select select "2"
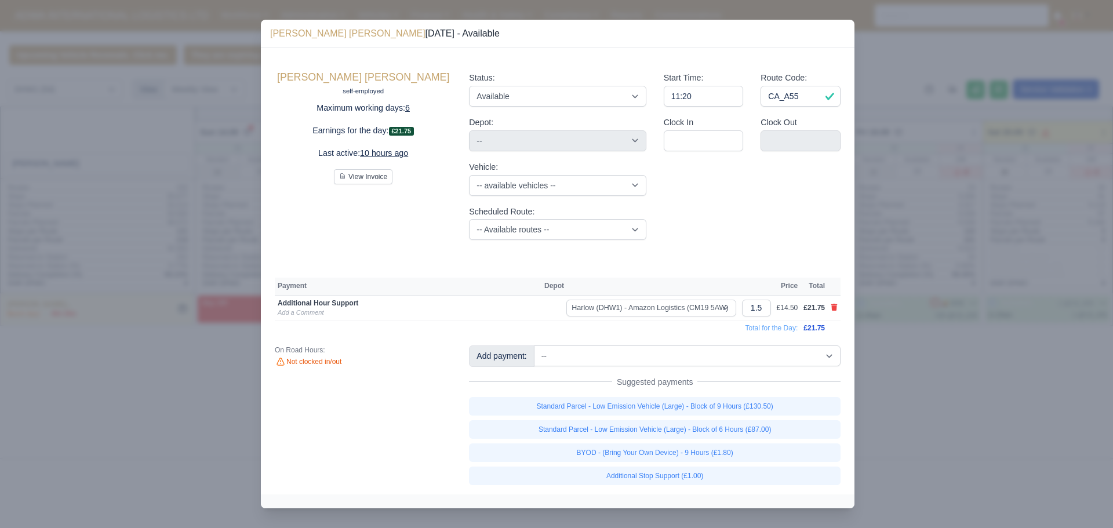
click at [219, 438] on div at bounding box center [556, 264] width 1113 height 528
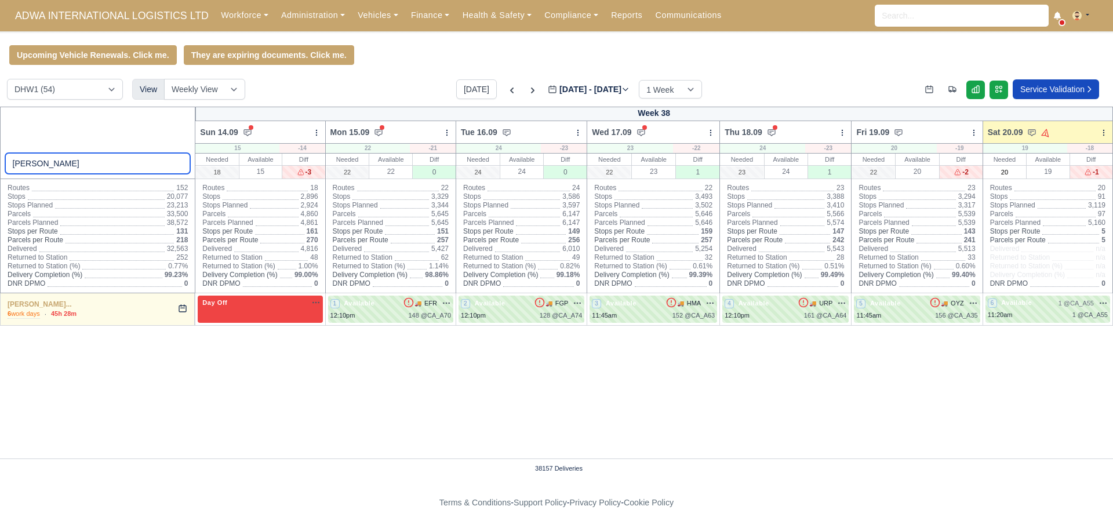
drag, startPoint x: 42, startPoint y: 165, endPoint x: 0, endPoint y: 143, distance: 46.9
click at [0, 143] on div "angelo" at bounding box center [98, 143] width 196 height 72
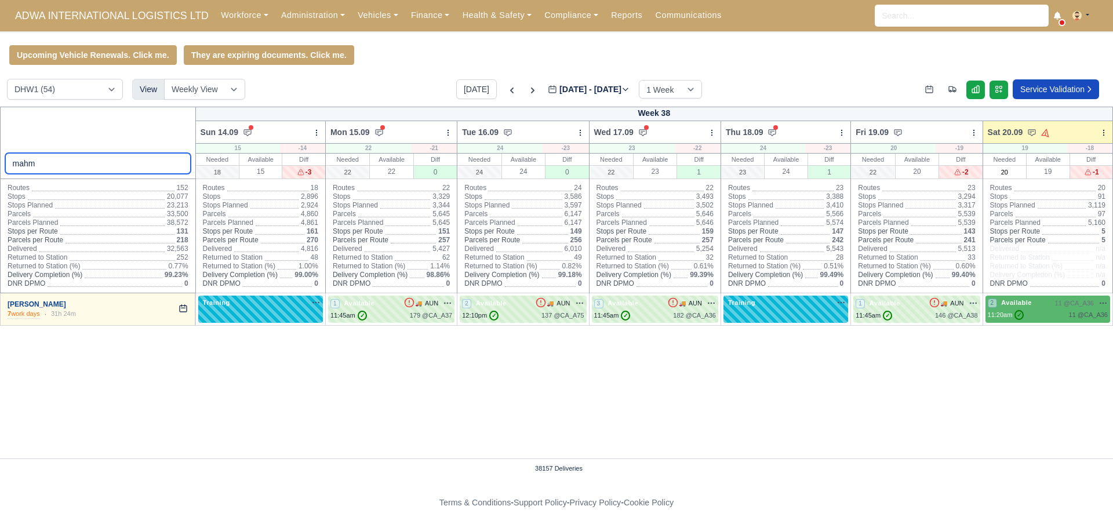
type input "mahm"
click at [52, 308] on link "[PERSON_NAME]" at bounding box center [37, 304] width 59 height 8
select select "2"
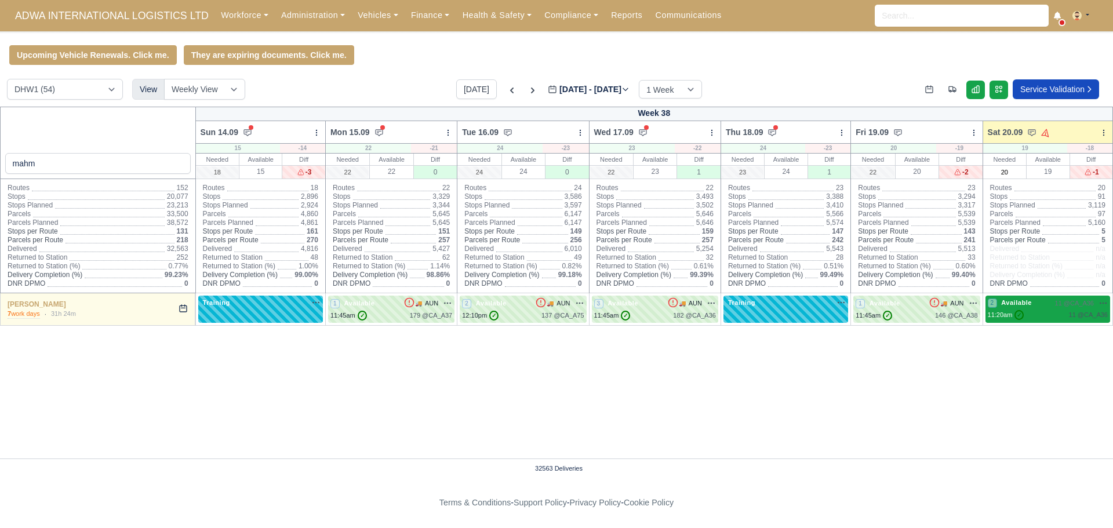
click at [1037, 312] on div "11:20am ✓ 11 @ CA_A36" at bounding box center [1048, 315] width 120 height 10
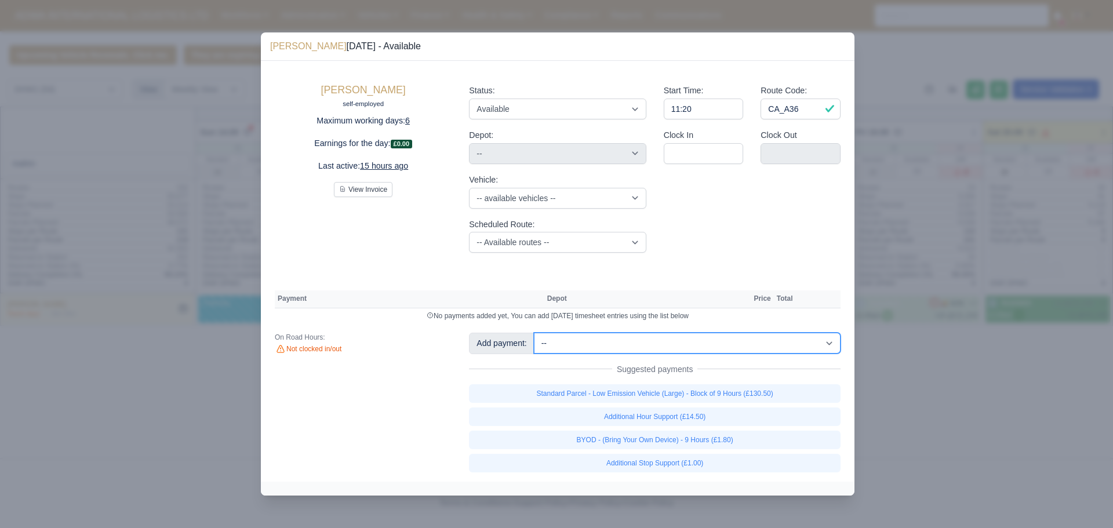
click at [563, 344] on select "-- Additional Hour Support (£14.50) Additional Stop Support (£1.00) Additional …" at bounding box center [687, 343] width 307 height 21
select select "81"
click at [534, 333] on select "-- Additional Hour Support (£14.50) Additional Stop Support (£1.00) Additional …" at bounding box center [687, 343] width 307 height 21
select select "2"
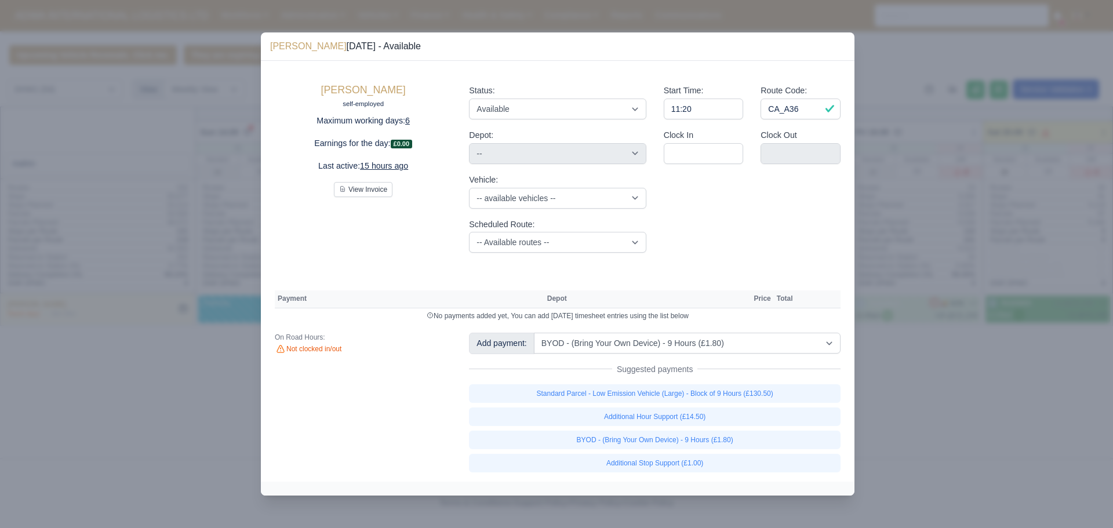
select select "2"
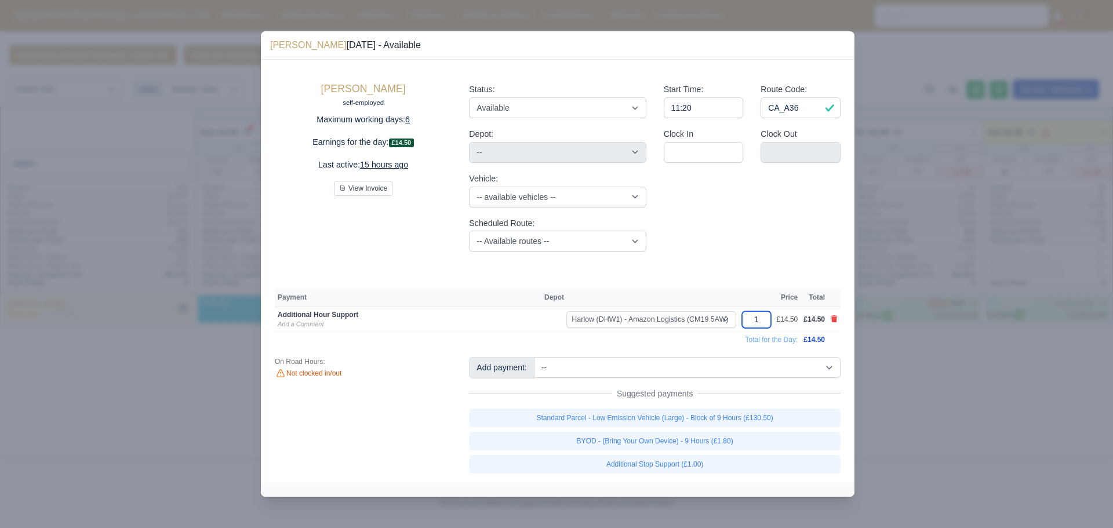
drag, startPoint x: 764, startPoint y: 319, endPoint x: 753, endPoint y: 316, distance: 10.8
click at [753, 316] on input "1" at bounding box center [756, 319] width 29 height 17
type input "1.5"
click at [414, 416] on div "On Road Hours: Not clocked in/out" at bounding box center [363, 415] width 194 height 116
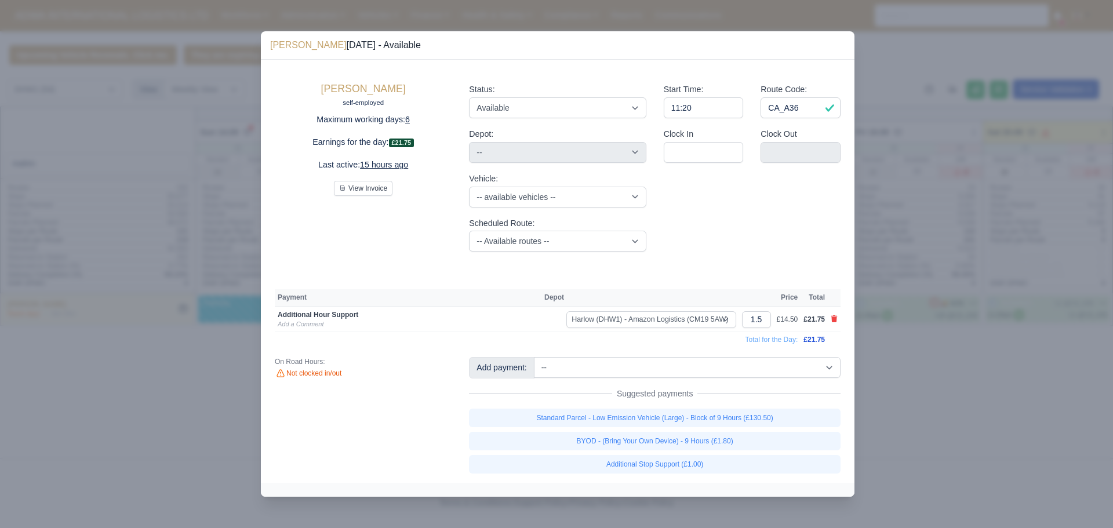
click at [289, 330] on td "Additional Hour Support Add a Comment" at bounding box center [408, 320] width 267 height 26
click at [290, 327] on link "Add a Comment" at bounding box center [301, 324] width 46 height 7
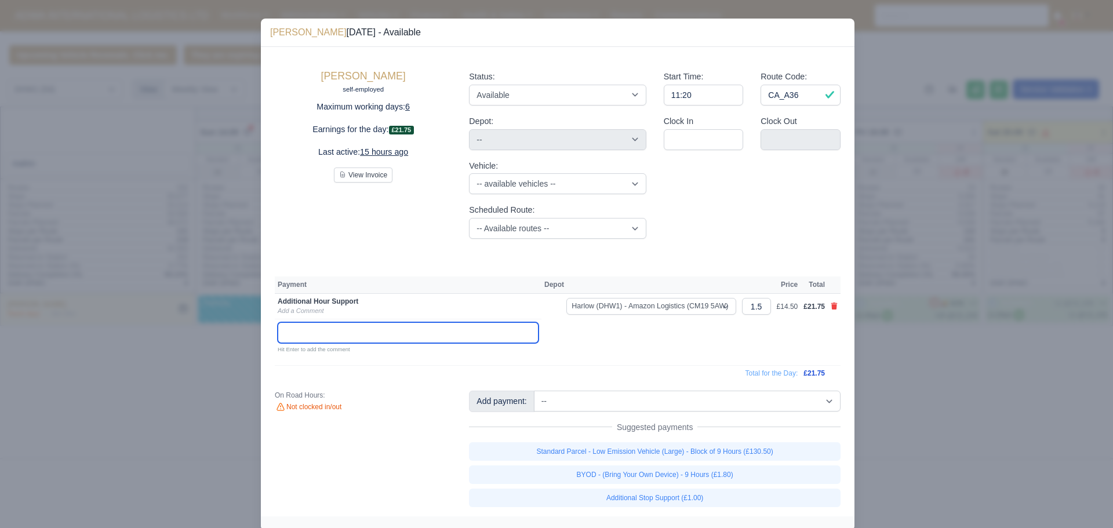
paste input "Ride Along Meeting"
type input "Ride Along Meeting"
click at [357, 471] on div "On Road Hours: Not clocked in/out" at bounding box center [363, 449] width 194 height 116
click at [162, 466] on div at bounding box center [556, 264] width 1113 height 528
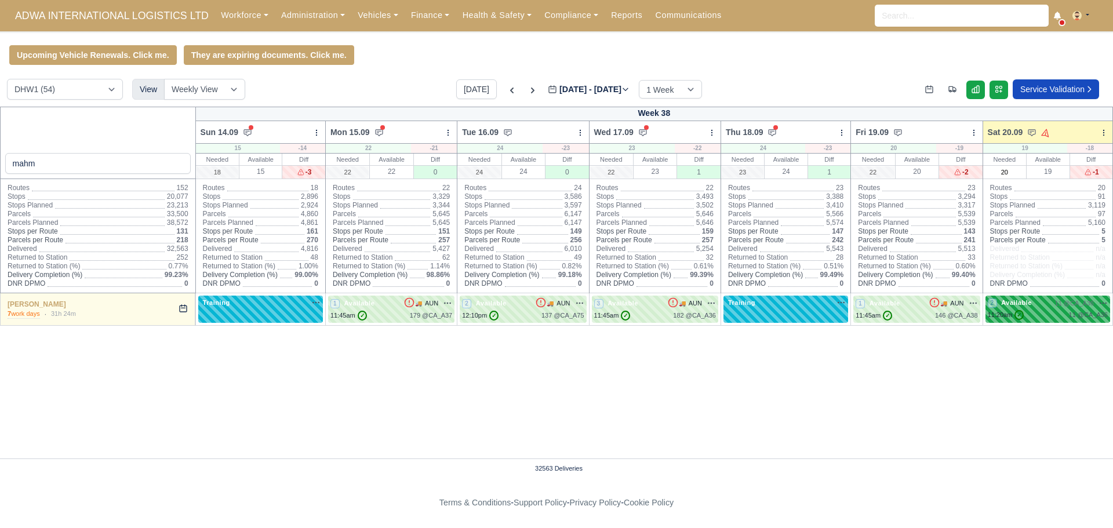
click at [1028, 313] on div "11:20am ✓ 11 @ CA_A36" at bounding box center [1048, 315] width 120 height 10
select select "2"
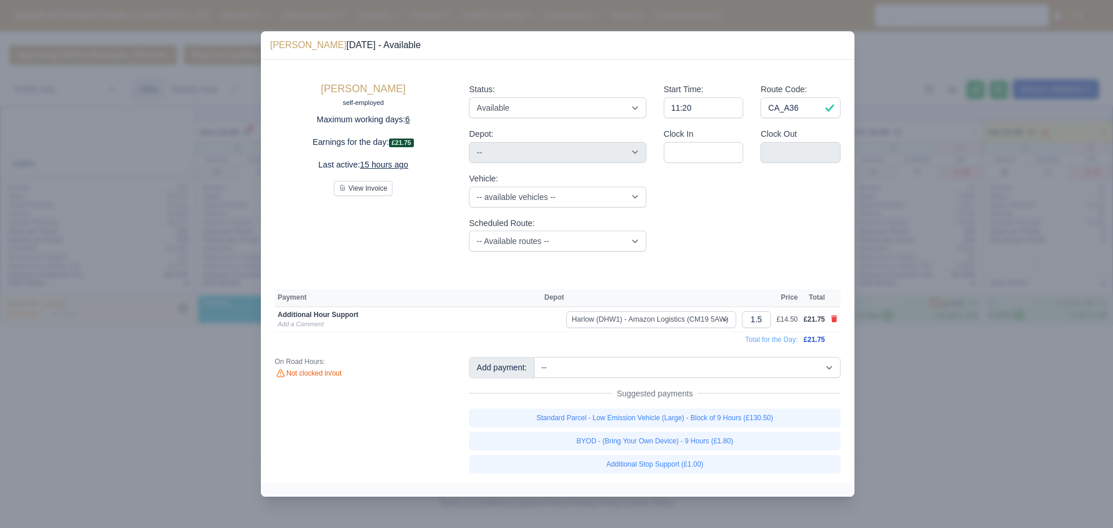
click at [172, 424] on div at bounding box center [556, 264] width 1113 height 528
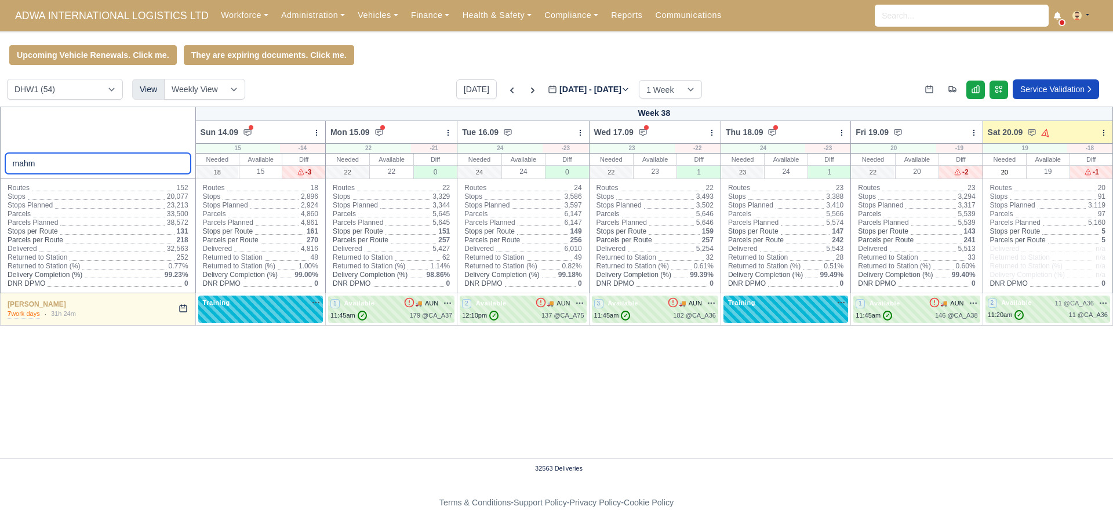
drag, startPoint x: 41, startPoint y: 164, endPoint x: 0, endPoint y: 161, distance: 41.3
click at [0, 161] on div "mahm" at bounding box center [98, 143] width 196 height 72
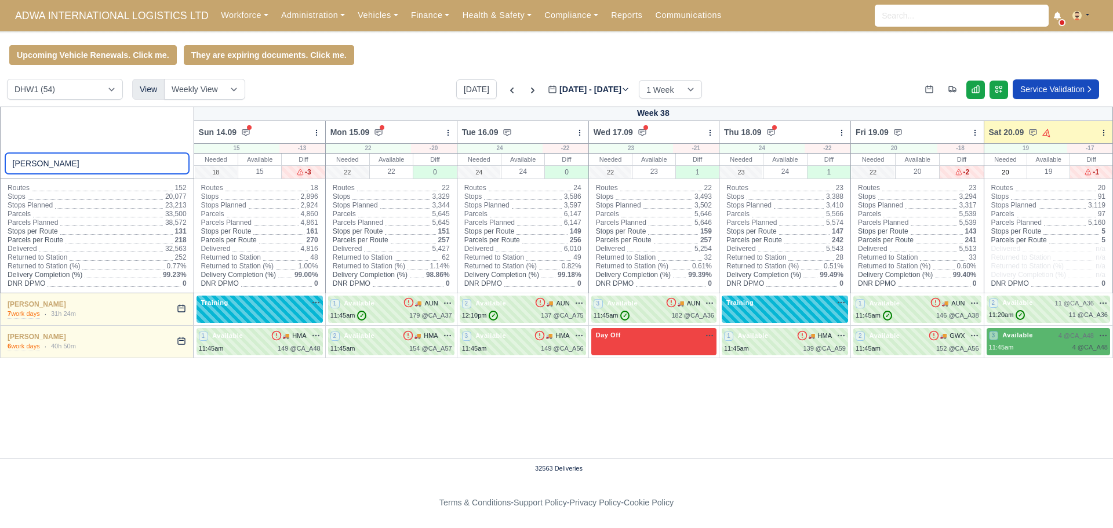
type input "[PERSON_NAME]"
click at [64, 97] on select "DIG1 (101) DHW1 (54)" at bounding box center [65, 89] width 116 height 21
select select "1"
click at [7, 81] on select "DIG1 (101) DHW1 (54)" at bounding box center [65, 89] width 116 height 21
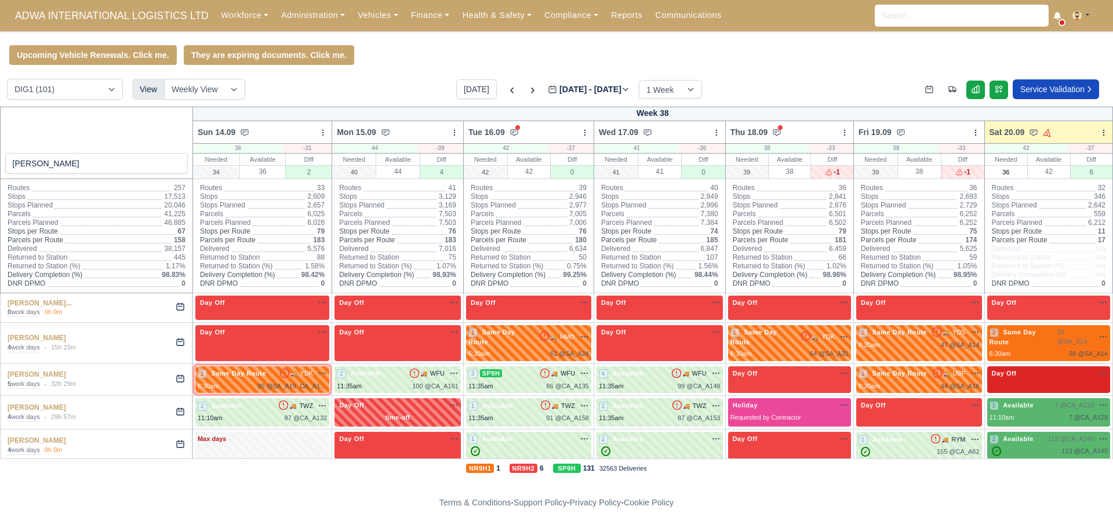
click at [1018, 381] on div "Day Off Available" at bounding box center [1048, 379] width 123 height 27
select select "Day Off"
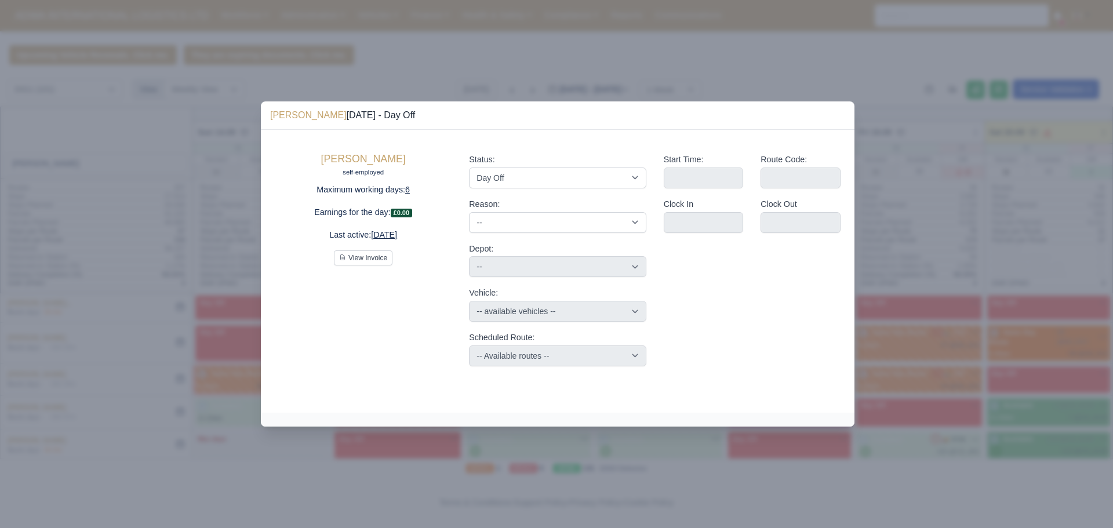
click at [111, 380] on div at bounding box center [556, 264] width 1113 height 528
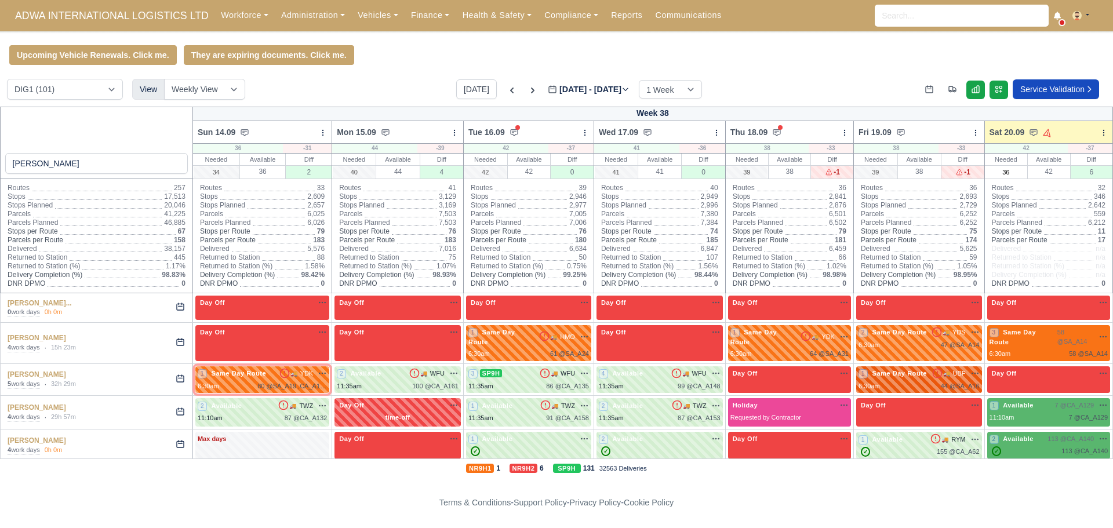
click at [893, 377] on span "Same Day Route" at bounding box center [900, 373] width 60 height 8
select select "Same Day Route"
select select "108551"
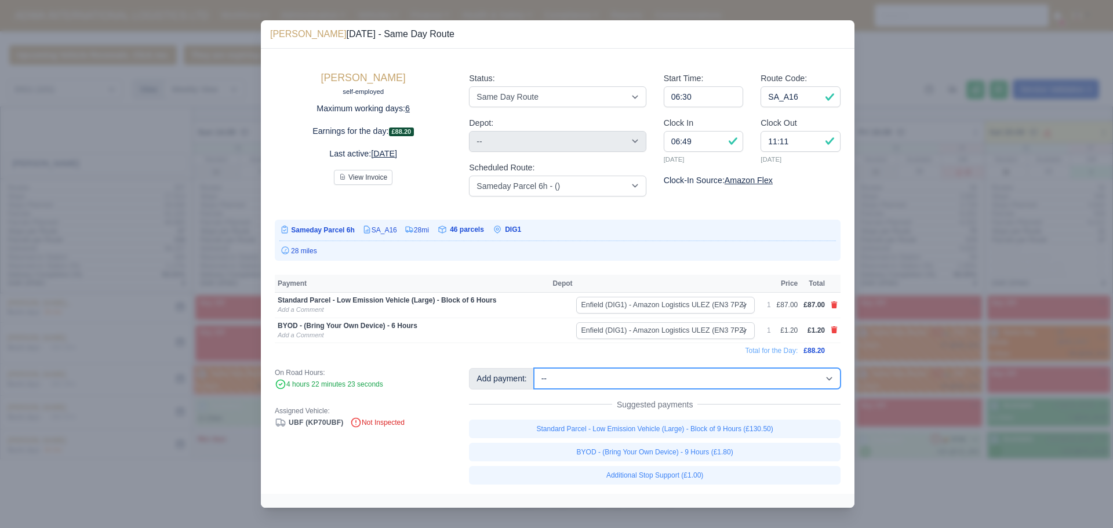
click at [606, 383] on select "-- Additional Hour Support (£14.50) Additional Stop Support (£1.00) Additional …" at bounding box center [687, 378] width 307 height 21
click at [534, 368] on select "-- Additional Hour Support (£14.50) Additional Stop Support (£1.00) Additional …" at bounding box center [687, 378] width 307 height 21
select select "1"
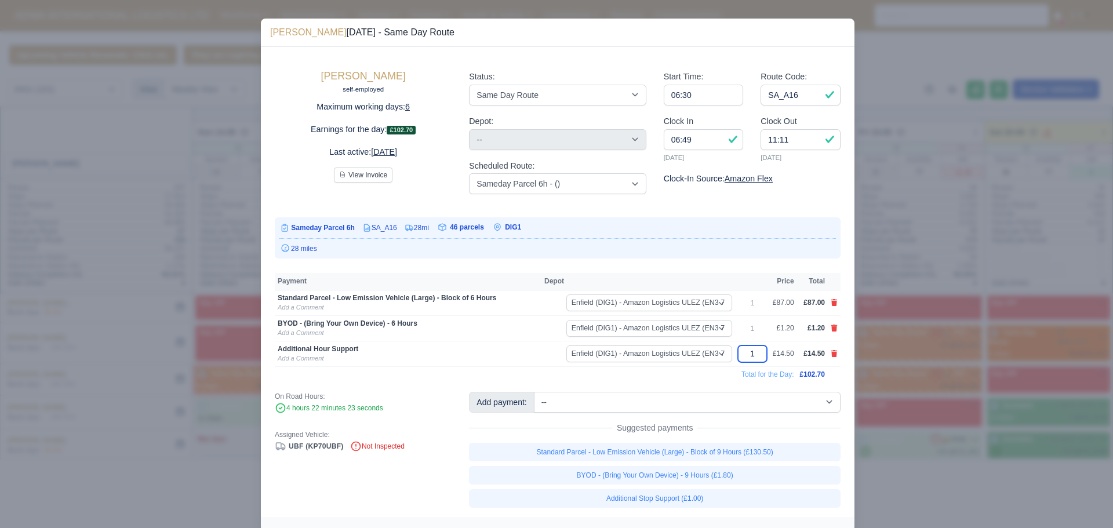
drag, startPoint x: 757, startPoint y: 354, endPoint x: 735, endPoint y: 351, distance: 21.6
click at [735, 351] on td "1" at bounding box center [752, 354] width 35 height 26
type input "1.5"
click at [292, 359] on link "Add a Comment" at bounding box center [301, 358] width 46 height 7
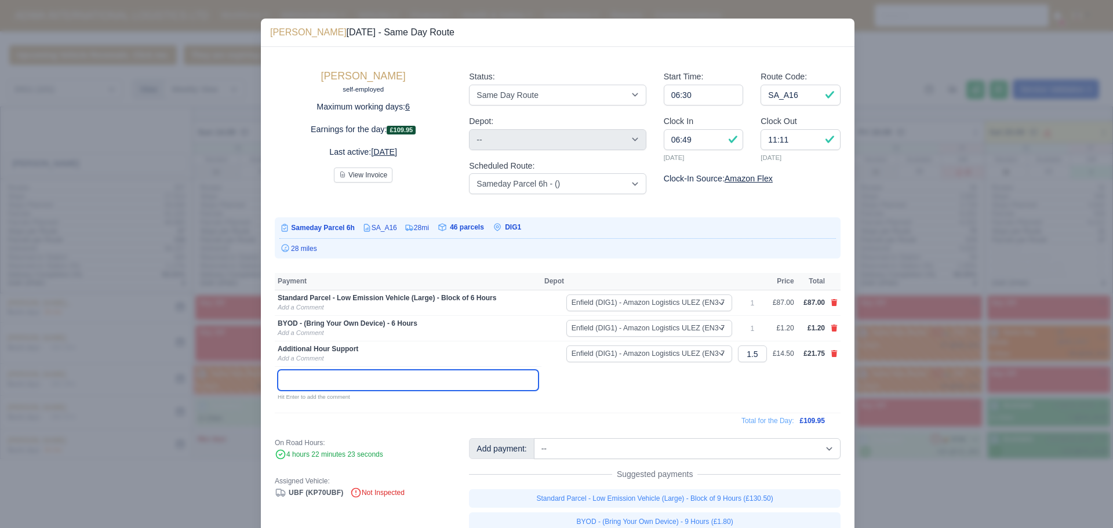
paste input "Ride Along Meeting"
type input "Ride Along Meeting"
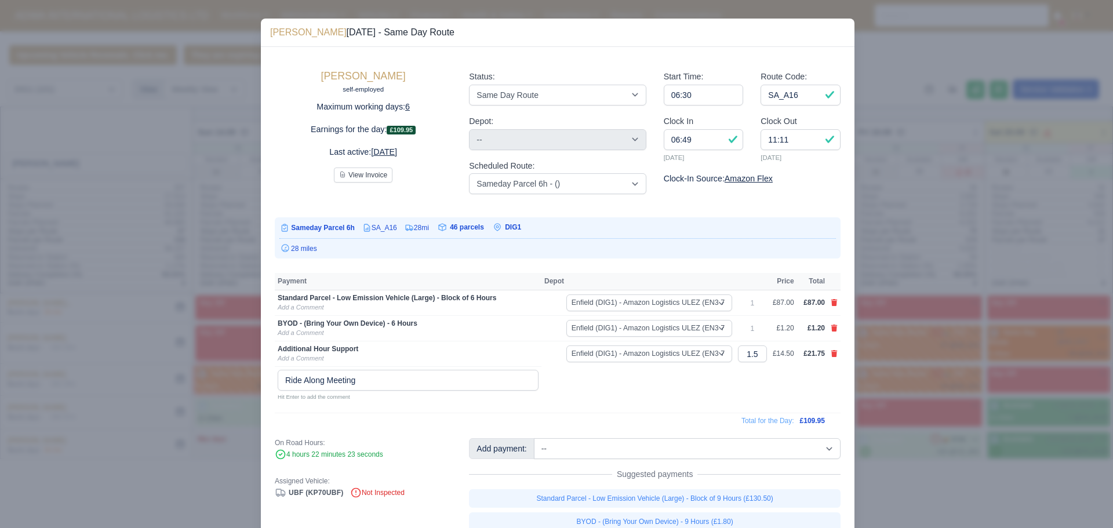
click at [362, 252] on div "28 miles" at bounding box center [557, 249] width 557 height 10
click at [611, 398] on table "Payment Depot Price Total Standard Parcel - Low Emission Vehicle (Large) - Bloc…" at bounding box center [558, 350] width 566 height 157
click at [137, 434] on div at bounding box center [556, 264] width 1113 height 528
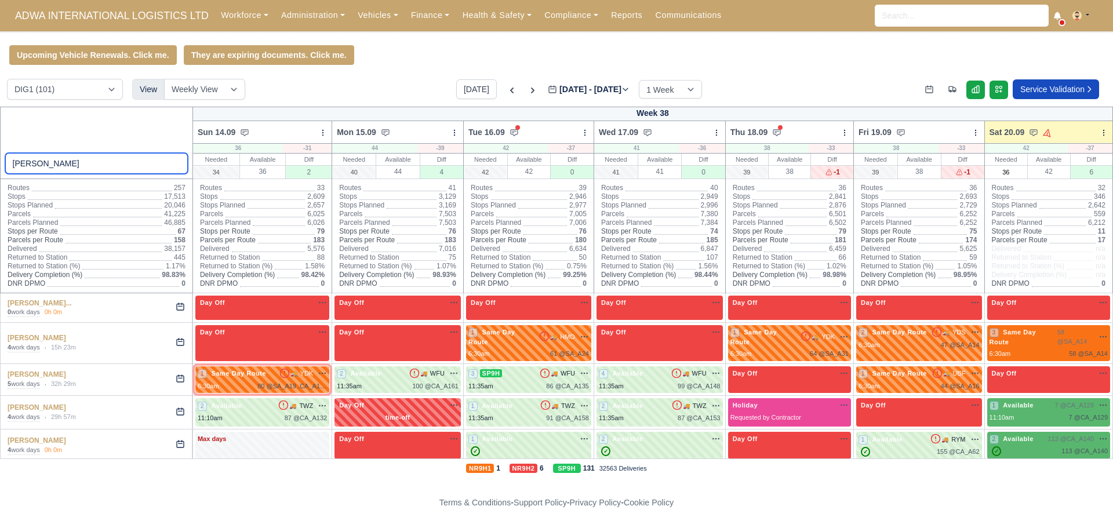
drag, startPoint x: 59, startPoint y: 164, endPoint x: 0, endPoint y: 158, distance: 59.5
click at [0, 158] on div "[PERSON_NAME]" at bounding box center [96, 143] width 193 height 72
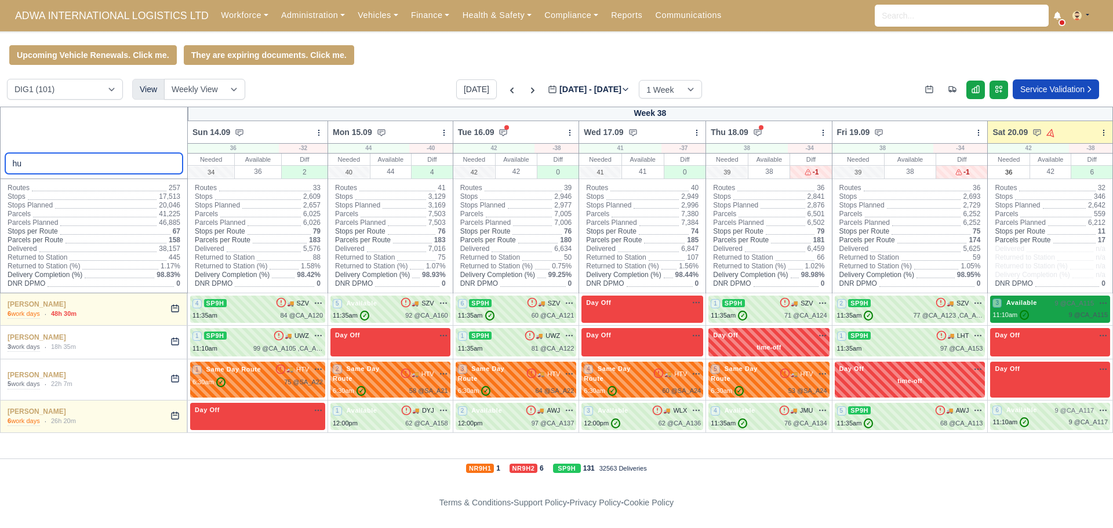
type input "hu"
click at [1041, 314] on div "11:10am ✓ 9 @ CA_A115" at bounding box center [1050, 315] width 115 height 10
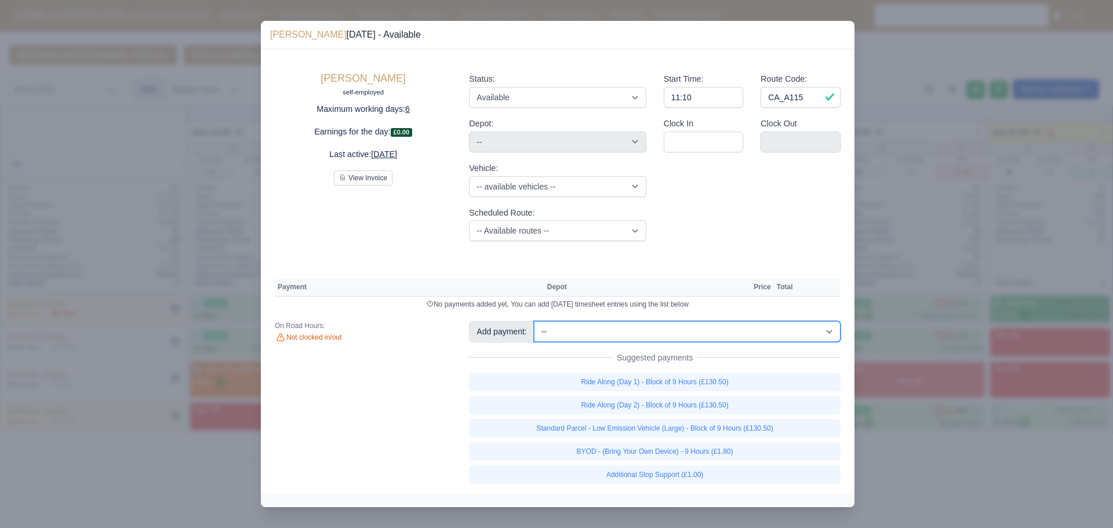
click at [615, 333] on select "-- Additional Hour Support (£14.50) Additional Stop Support (£1.00) Additional …" at bounding box center [687, 331] width 307 height 21
select select "81"
click at [534, 321] on select "-- Additional Hour Support (£14.50) Additional Stop Support (£1.00) Additional …" at bounding box center [687, 331] width 307 height 21
select select "1"
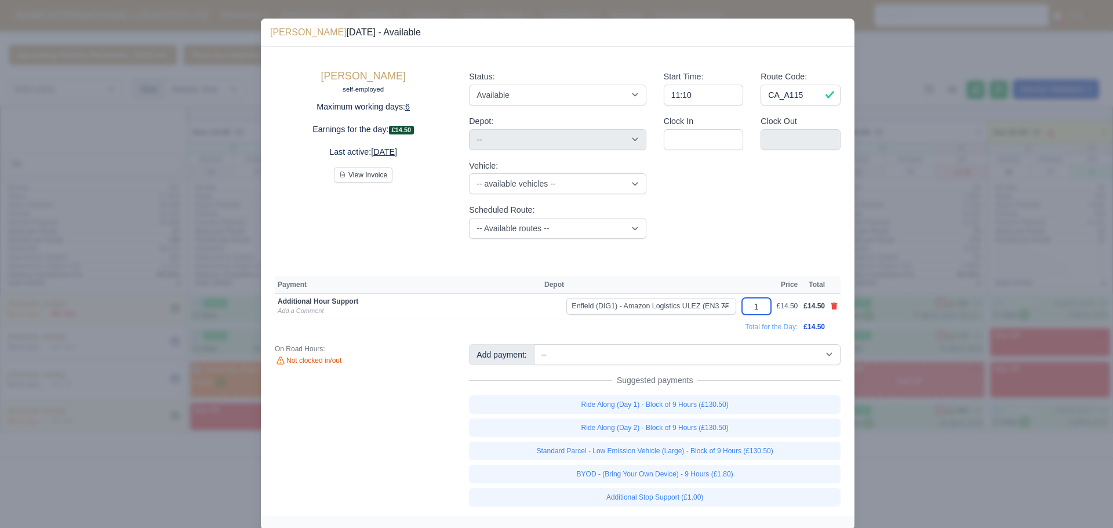
drag, startPoint x: 757, startPoint y: 306, endPoint x: 744, endPoint y: 301, distance: 12.8
click at [744, 301] on input "1" at bounding box center [756, 306] width 29 height 17
type input "1."
type input "1.5"
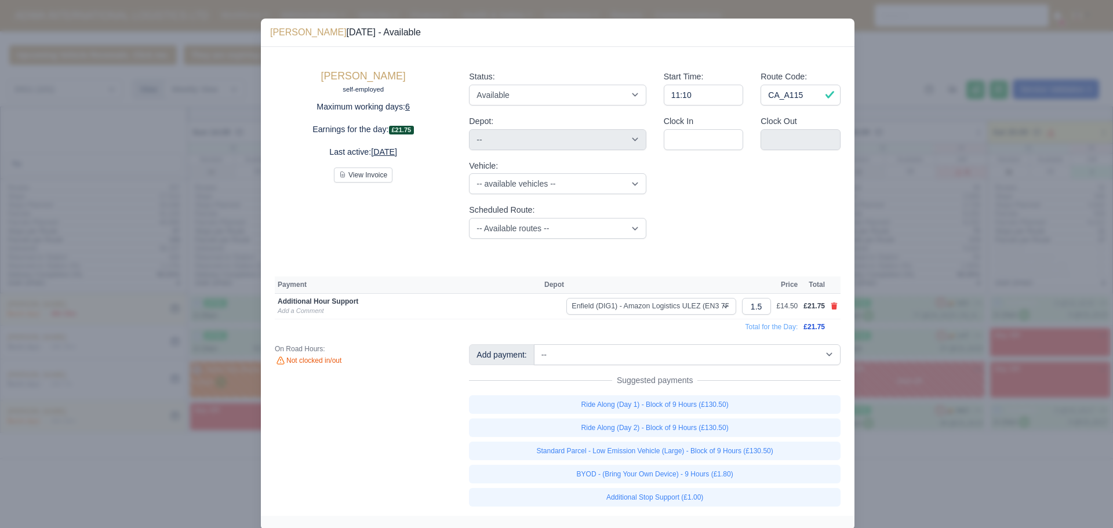
click at [350, 448] on div "On Road Hours: Not clocked in/out" at bounding box center [363, 425] width 194 height 162
click at [306, 310] on link "Add a Comment" at bounding box center [301, 310] width 46 height 7
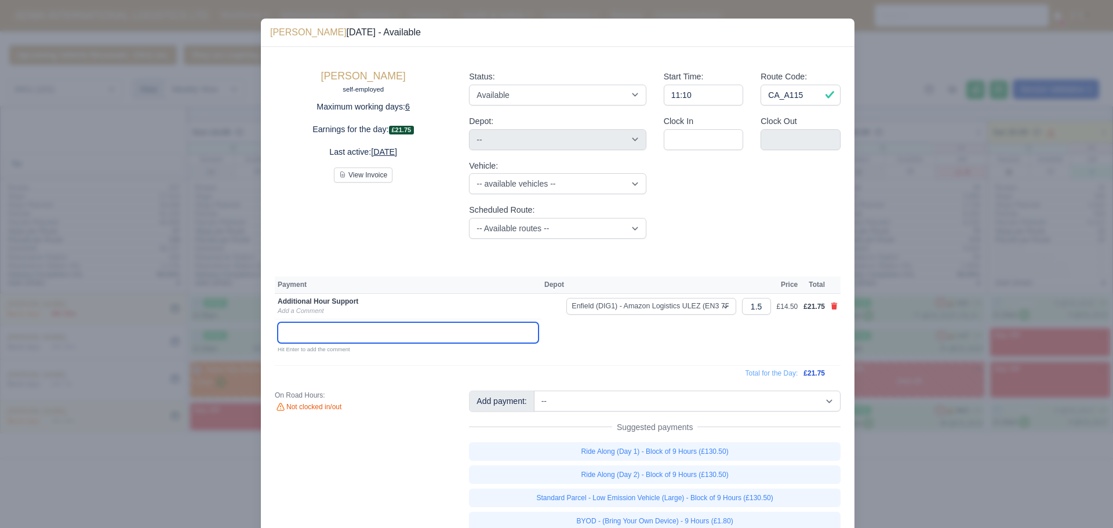
paste input "Ride Along Meeting"
type input "Ride Along Meeting"
click at [341, 478] on div "On Road Hours: Not clocked in/out" at bounding box center [363, 472] width 194 height 162
click at [205, 476] on div at bounding box center [556, 264] width 1113 height 528
